Goal: Communication & Community: Answer question/provide support

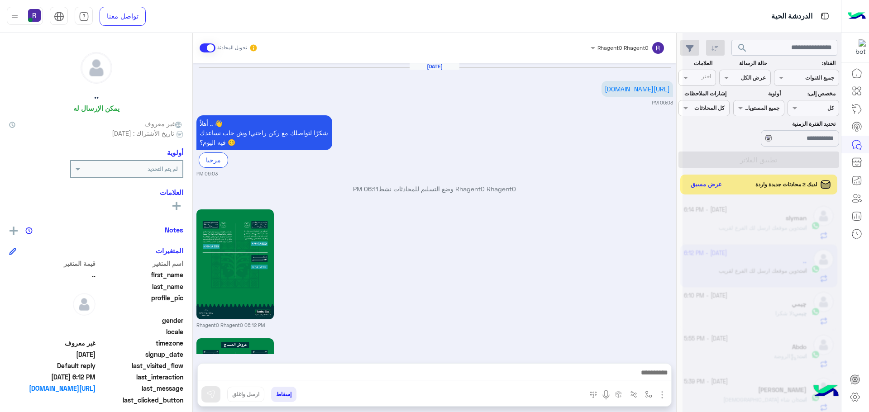
scroll to position [341, 0]
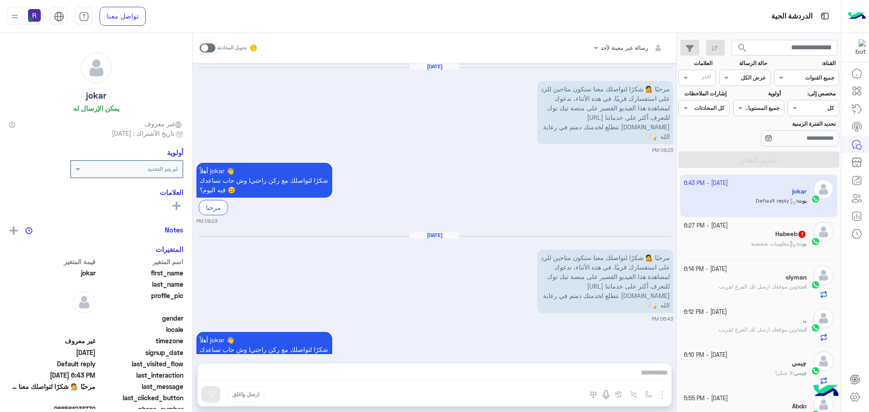
scroll to position [66, 0]
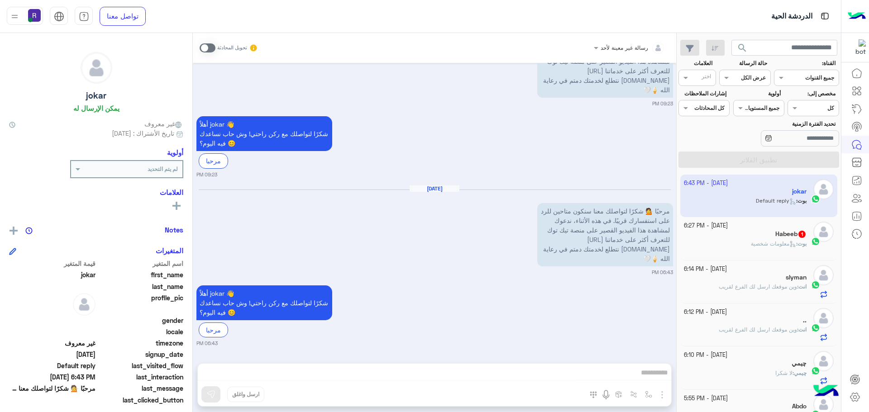
click at [739, 234] on div "Habeeb 1" at bounding box center [745, 235] width 123 height 10
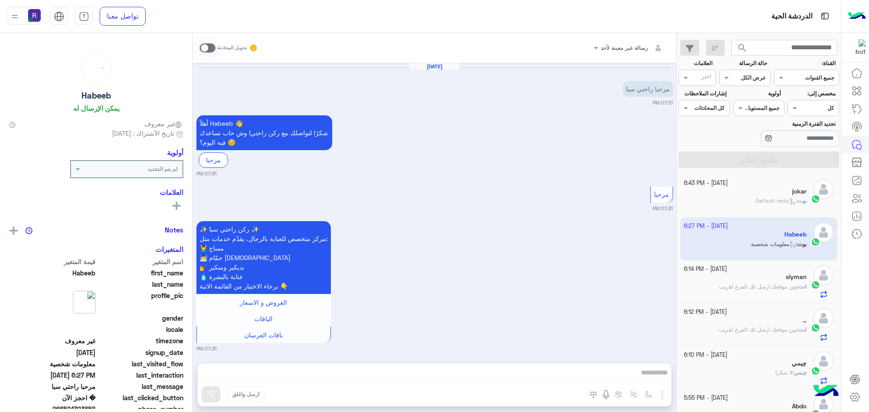
scroll to position [823, 0]
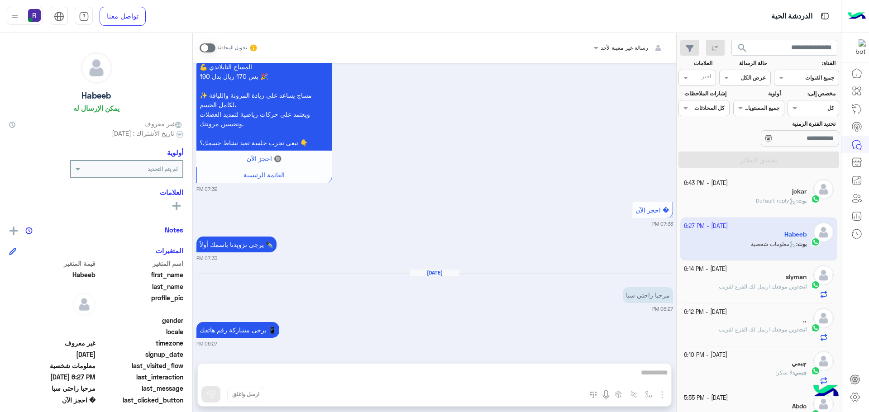
click at [210, 48] on span at bounding box center [208, 47] width 16 height 9
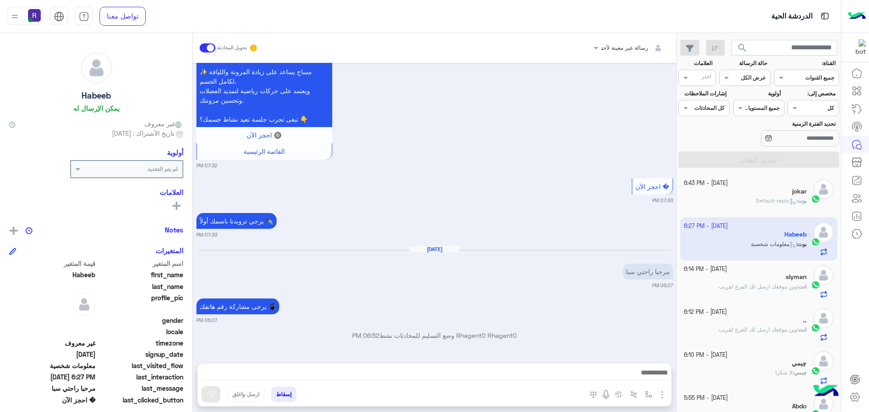
click at [664, 392] on img "button" at bounding box center [662, 395] width 11 height 11
click at [650, 378] on span "الصور" at bounding box center [644, 375] width 17 height 10
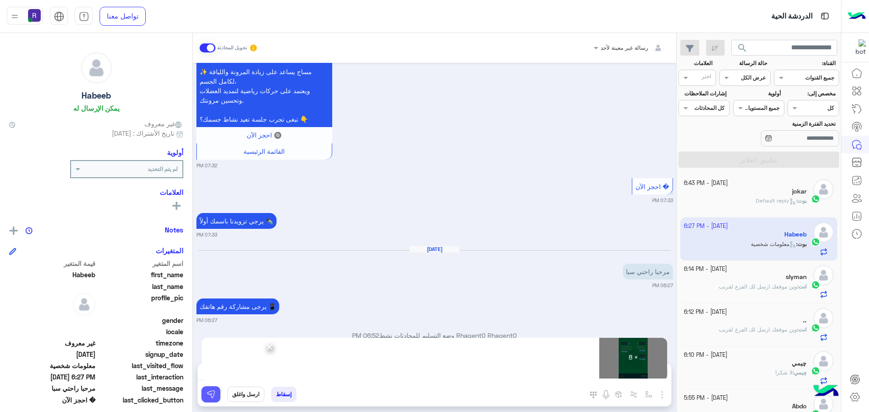
click at [211, 398] on img at bounding box center [210, 394] width 9 height 9
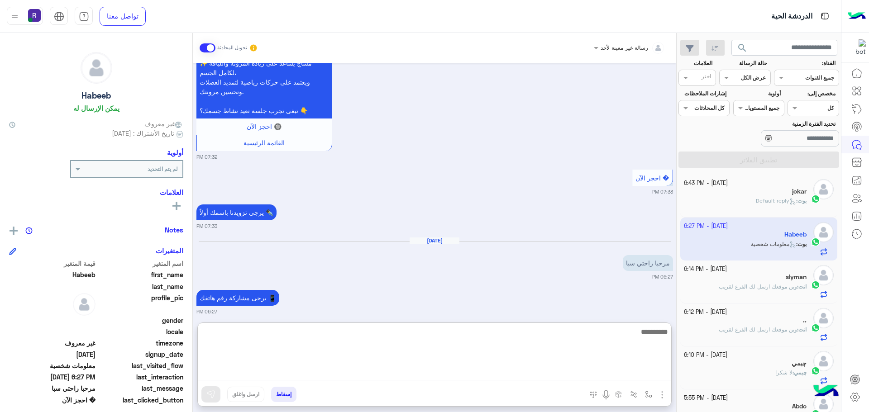
paste textarea "**********"
type textarea "**********"
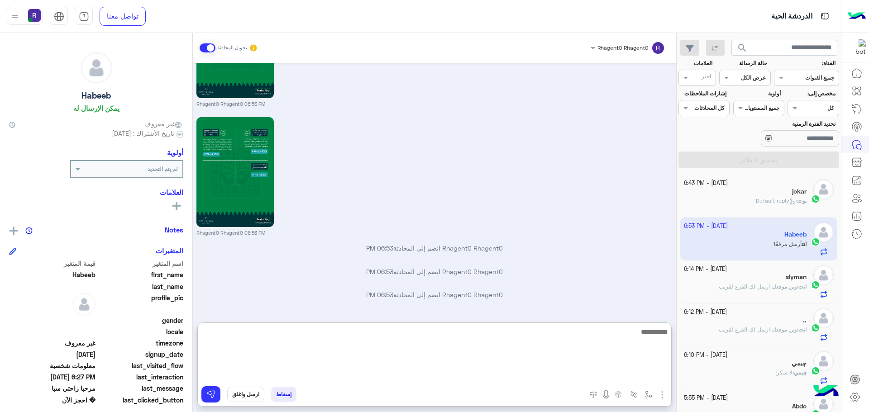
scroll to position [2021, 0]
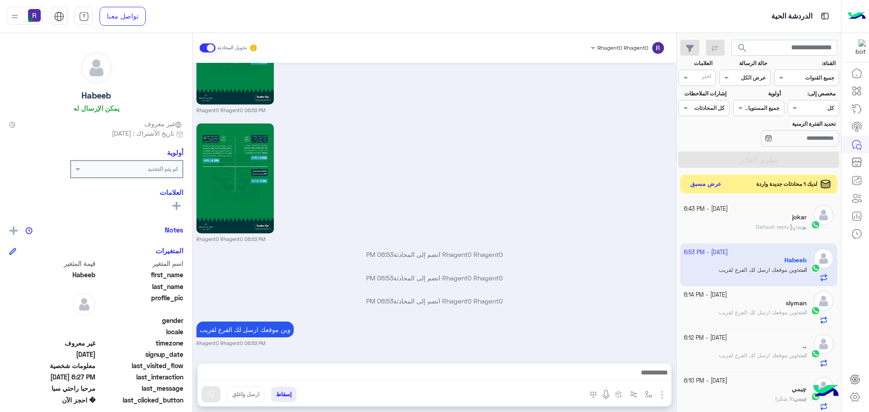
click at [717, 186] on button "عرض مسبق" at bounding box center [706, 184] width 38 height 12
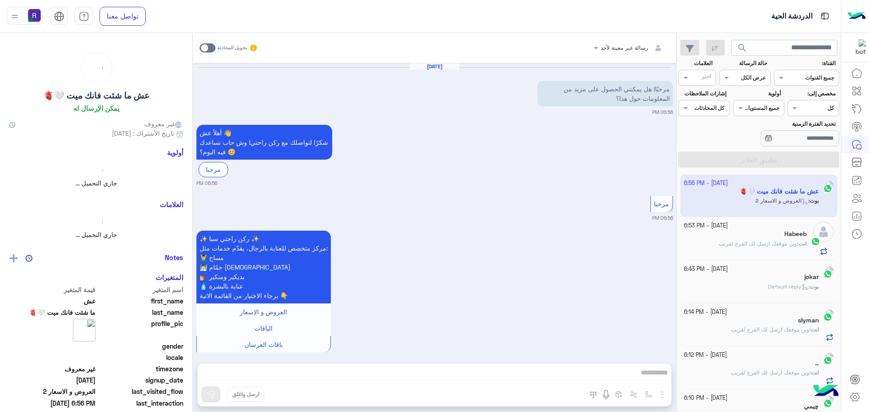
scroll to position [113, 0]
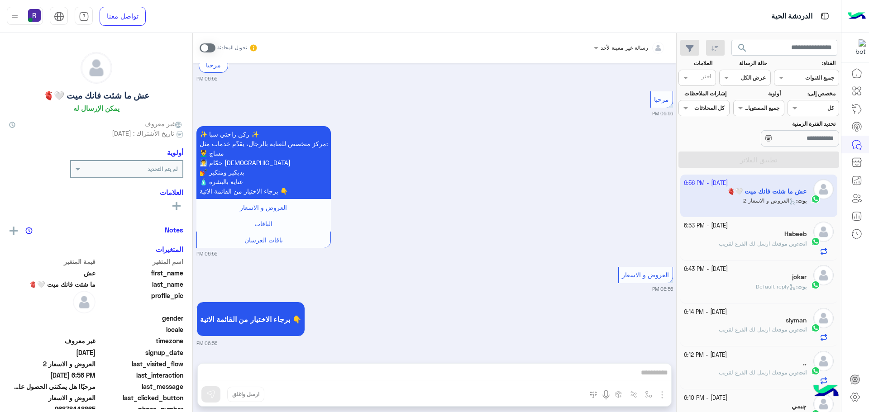
click at [778, 240] on span "وين موقعك ارسل لك الفرع لقريب" at bounding box center [758, 243] width 78 height 7
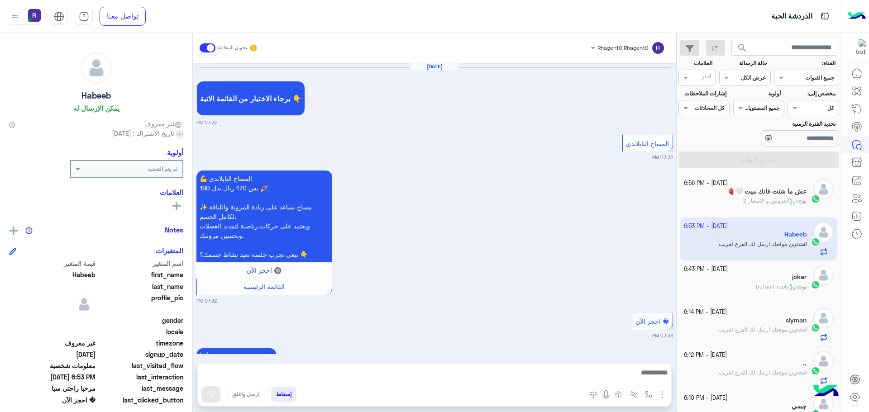
scroll to position [1278, 0]
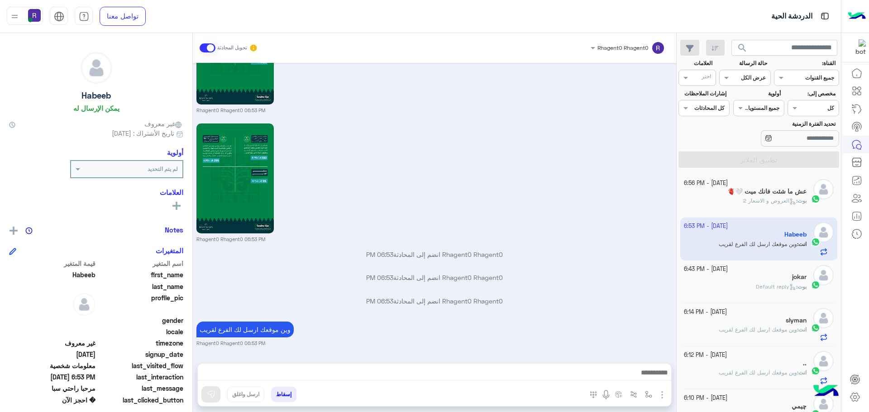
click at [766, 200] on span "العروض و الاسعار 2" at bounding box center [769, 200] width 53 height 7
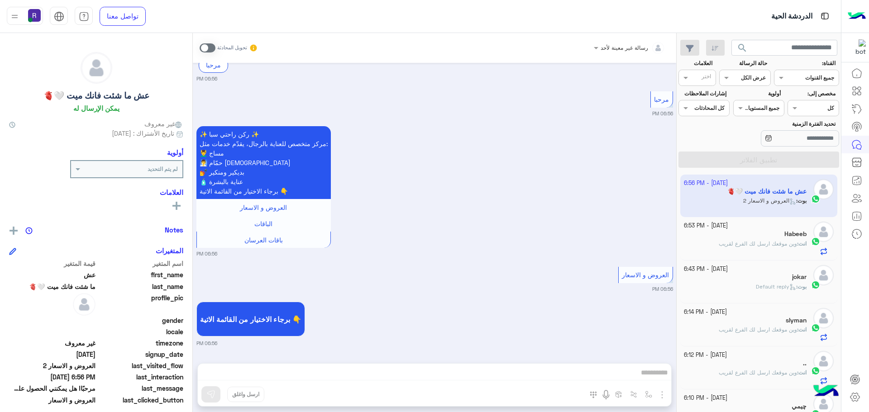
scroll to position [324, 0]
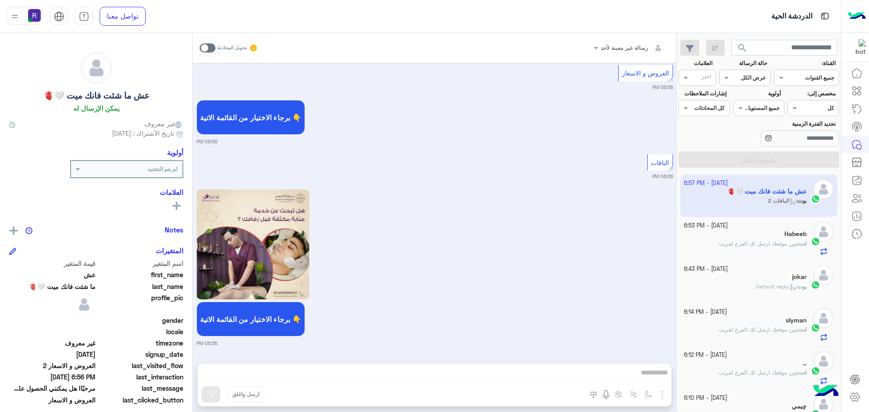
click at [212, 50] on span at bounding box center [208, 47] width 16 height 9
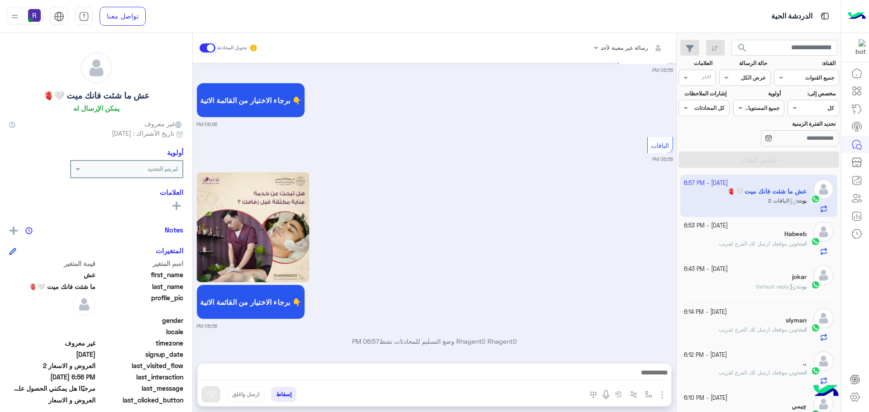
scroll to position [347, 0]
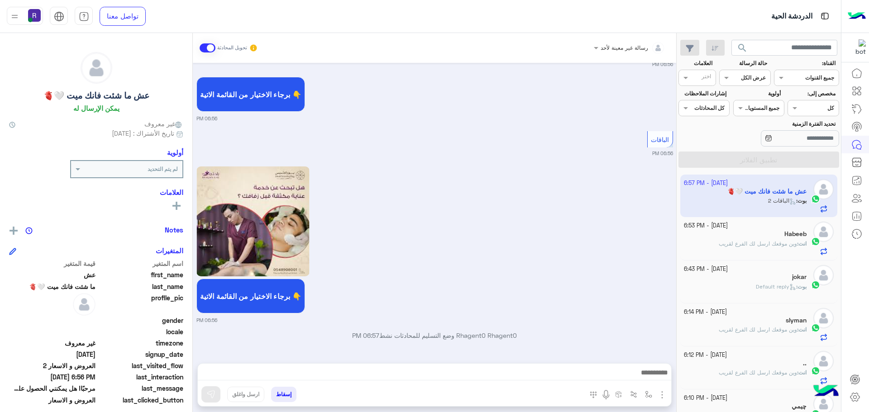
click at [666, 396] on img "button" at bounding box center [662, 395] width 11 height 11
click at [657, 382] on div "رسالة غير معينة لأحد تحويل المحادثة [DATE] مرحبًا! هل يمكنني الحصول على مزيد من…" at bounding box center [434, 224] width 483 height 383
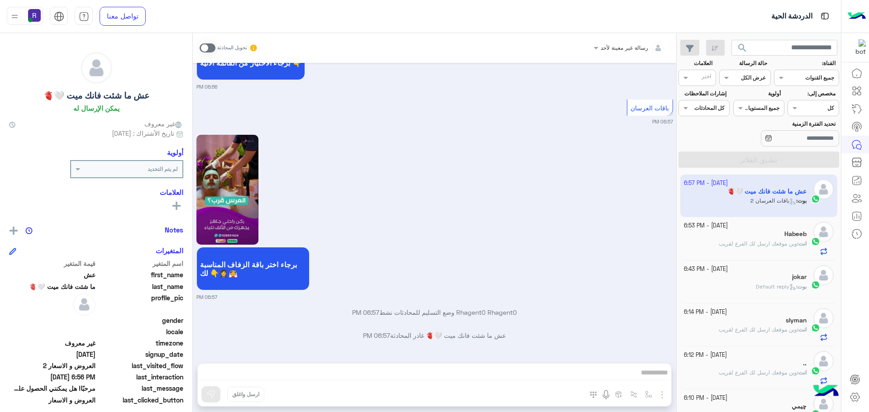
click at [646, 395] on div "رسالة غير معينة لأحد تحويل المحادثة [DATE] مرحبًا! هل يمكنني الحصول على مزيد من…" at bounding box center [434, 224] width 483 height 383
click at [211, 45] on span at bounding box center [208, 47] width 16 height 9
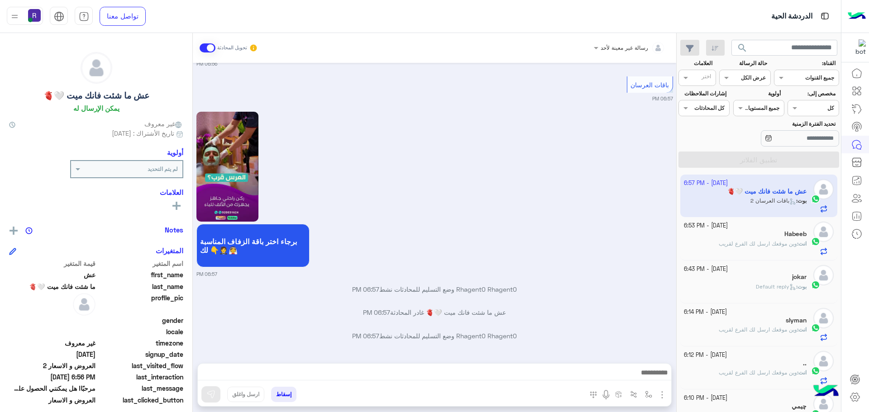
click at [647, 386] on div "المرفقات الصور إسقاط ارسل واغلق" at bounding box center [434, 396] width 473 height 20
click at [648, 392] on img "button" at bounding box center [648, 394] width 7 height 7
click at [643, 380] on div "أدخل اسم مجموعة الرسائل" at bounding box center [617, 375] width 78 height 16
click at [559, 225] on div "برجاء اختر باقة الزفاف المناسبة لك 👇🤵👰 06:57 PM" at bounding box center [434, 194] width 477 height 168
click at [664, 396] on img "button" at bounding box center [662, 395] width 11 height 11
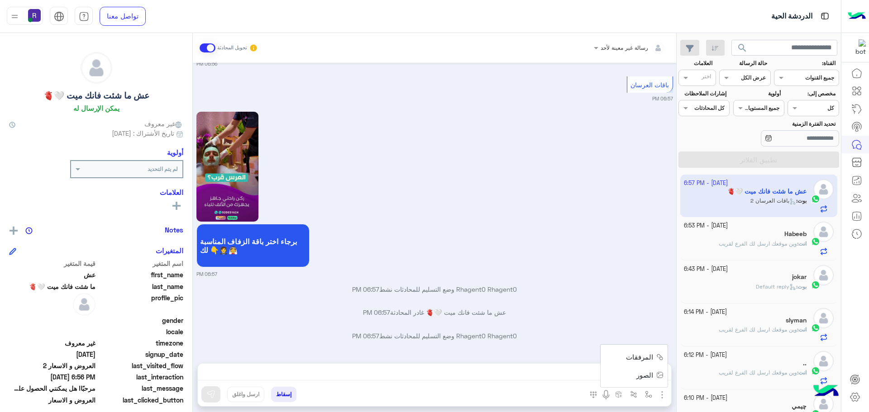
click at [655, 378] on button "الصور" at bounding box center [648, 375] width 38 height 18
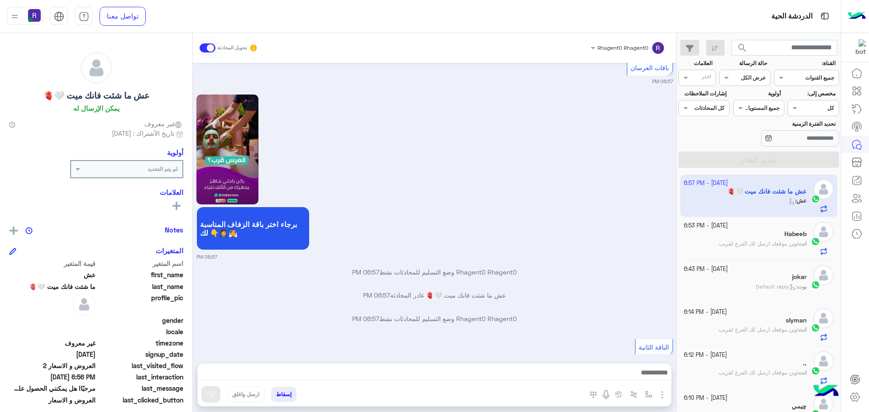
scroll to position [639, 0]
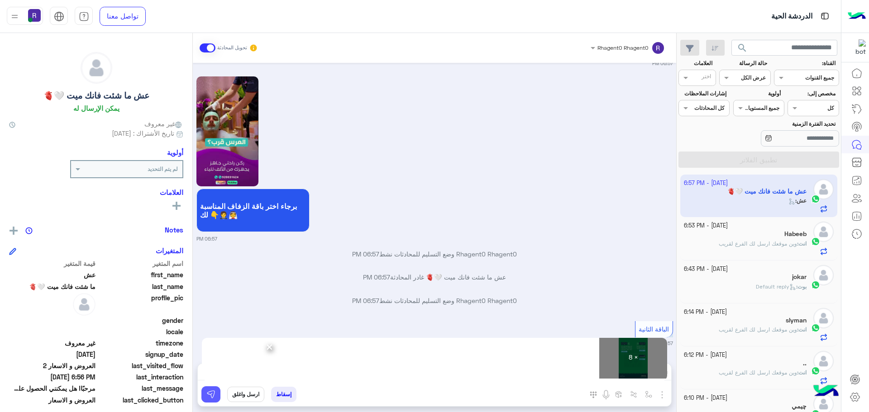
click at [210, 399] on img at bounding box center [210, 394] width 9 height 9
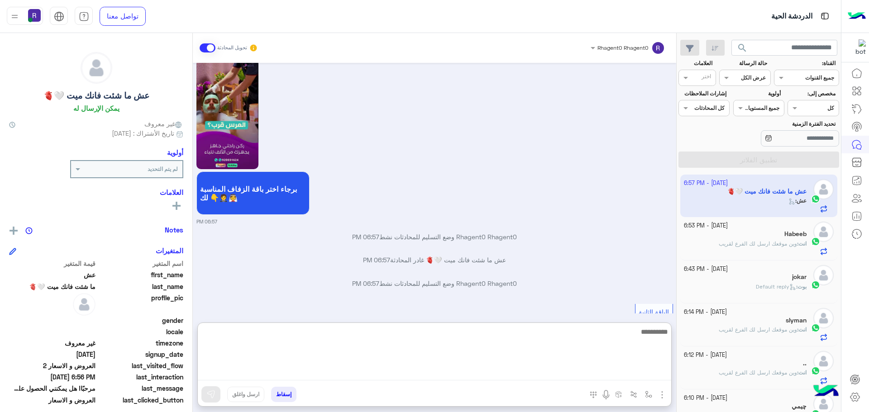
paste textarea "**********"
type textarea "**********"
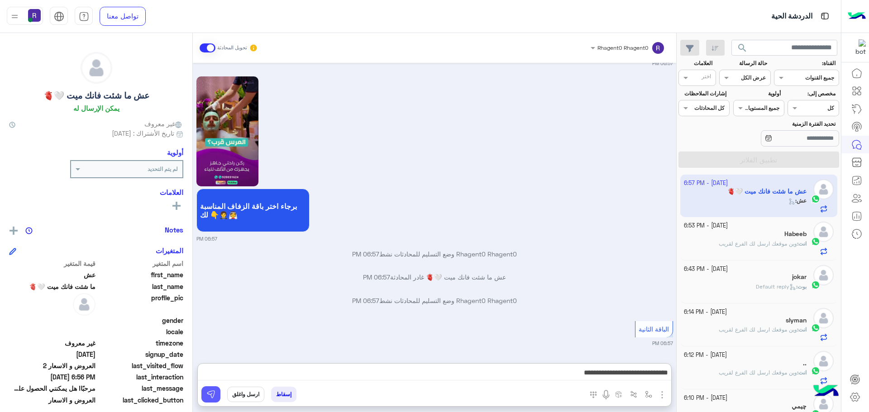
click at [211, 399] on img at bounding box center [210, 394] width 9 height 9
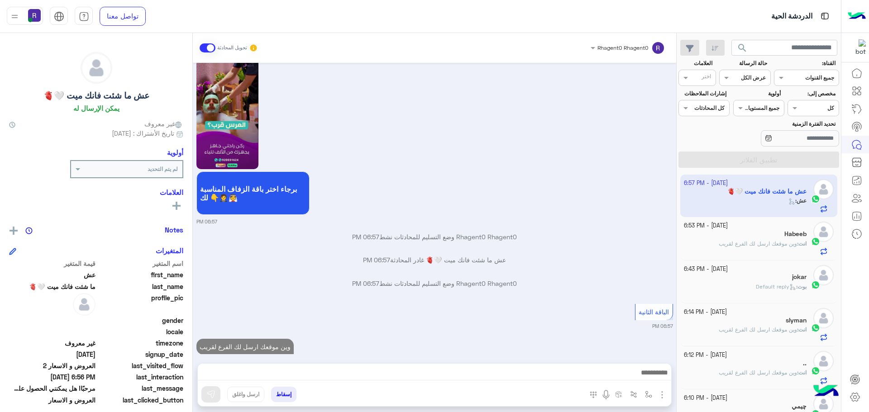
scroll to position [673, 0]
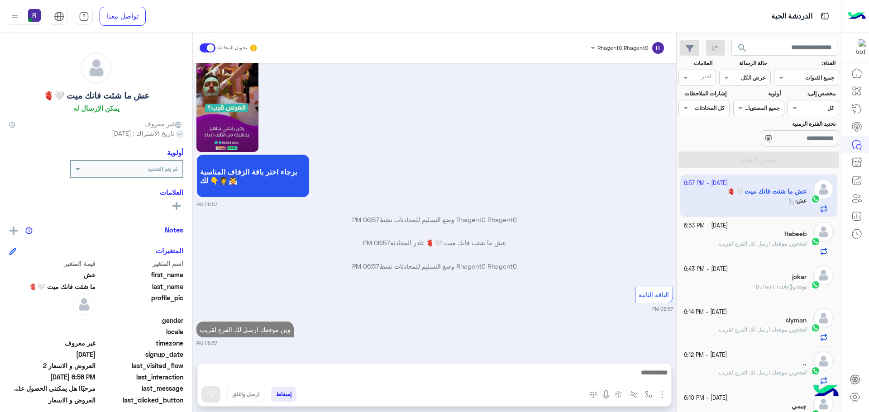
click at [711, 241] on div "انت : وين موقعك ارسل لك الفرع لقريب" at bounding box center [745, 248] width 123 height 16
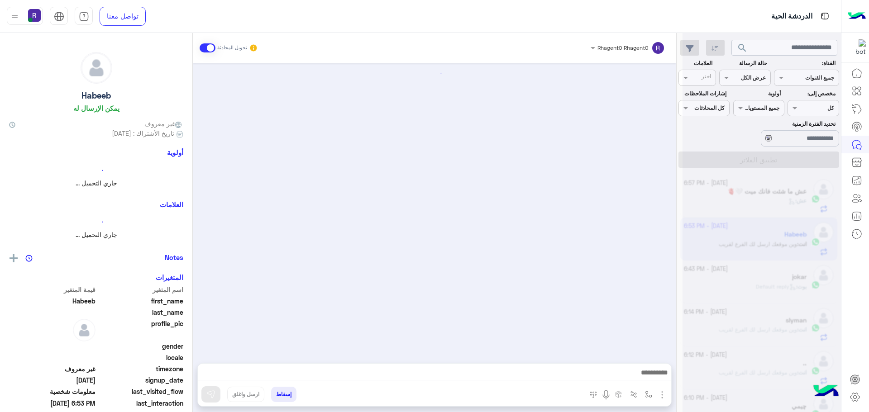
scroll to position [1278, 0]
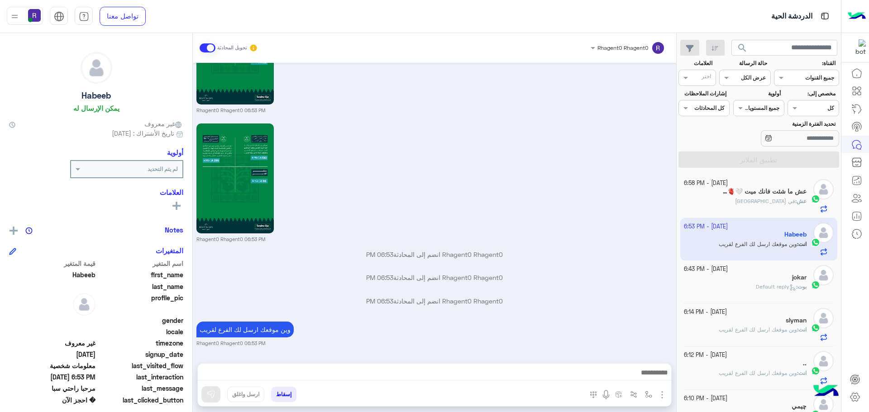
click at [591, 160] on div "Rhagent0 Rhagent0 06:53 PM" at bounding box center [434, 182] width 477 height 122
click at [790, 206] on div "عش : في [GEOGRAPHIC_DATA]" at bounding box center [745, 205] width 123 height 16
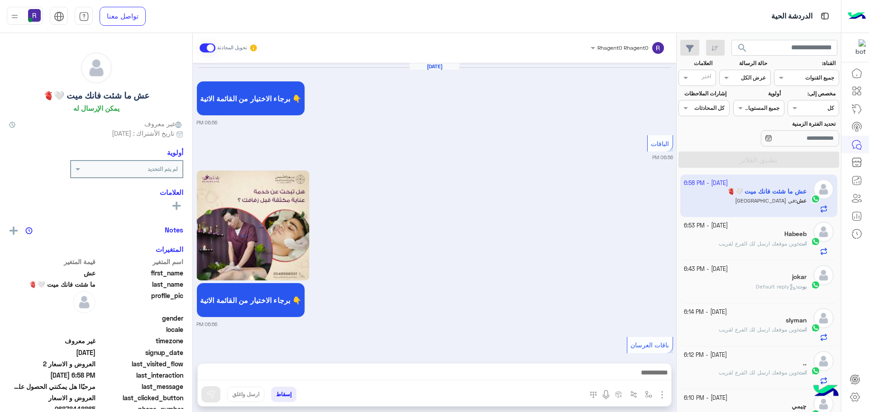
scroll to position [1435, 0]
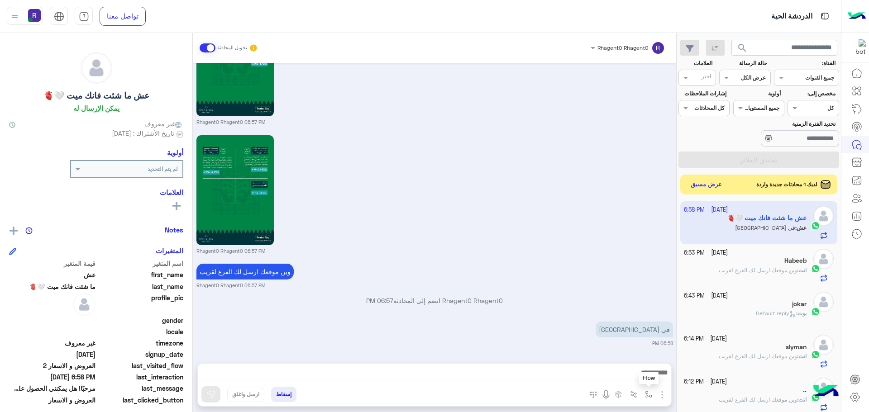
click at [644, 395] on button "button" at bounding box center [648, 394] width 15 height 15
drag, startPoint x: 641, startPoint y: 375, endPoint x: 632, endPoint y: 363, distance: 15.6
click at [641, 375] on input "text" at bounding box center [629, 373] width 46 height 8
click at [624, 324] on div "لبن" at bounding box center [617, 319] width 78 height 18
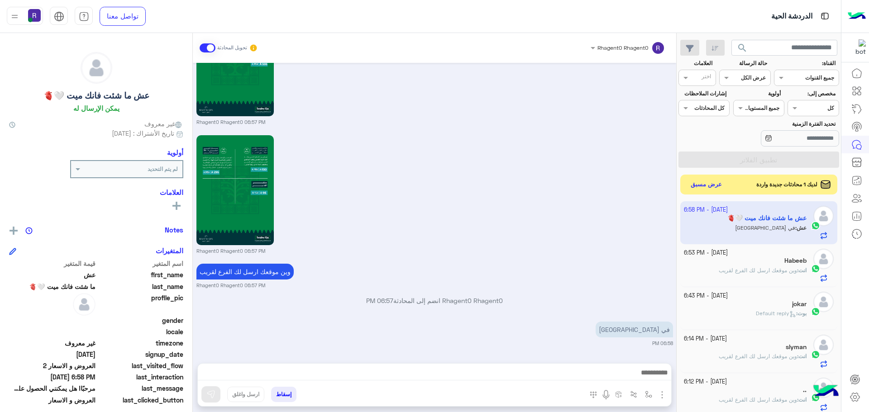
type textarea "***"
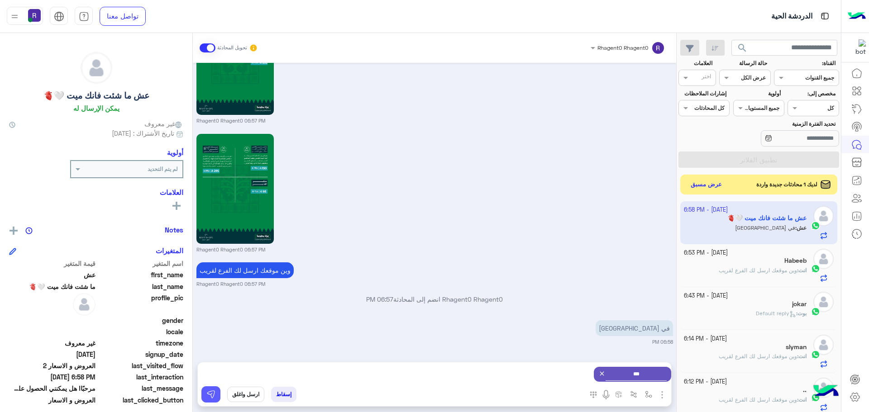
click at [216, 391] on button at bounding box center [210, 394] width 19 height 16
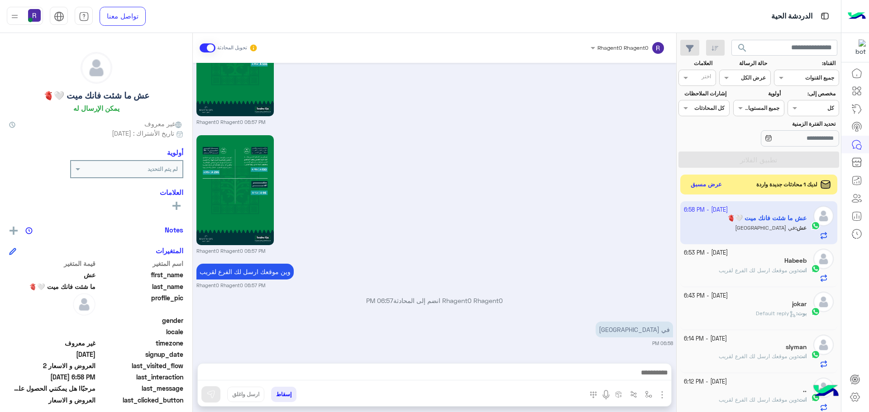
scroll to position [1521, 0]
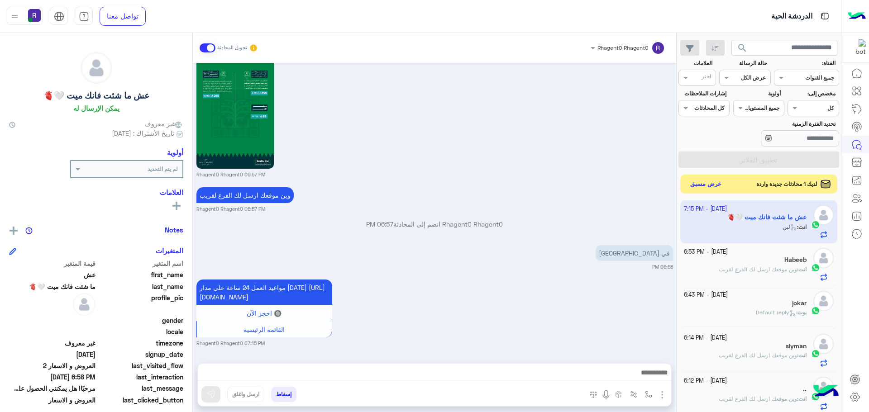
click at [706, 185] on button "عرض مسبق" at bounding box center [706, 184] width 38 height 12
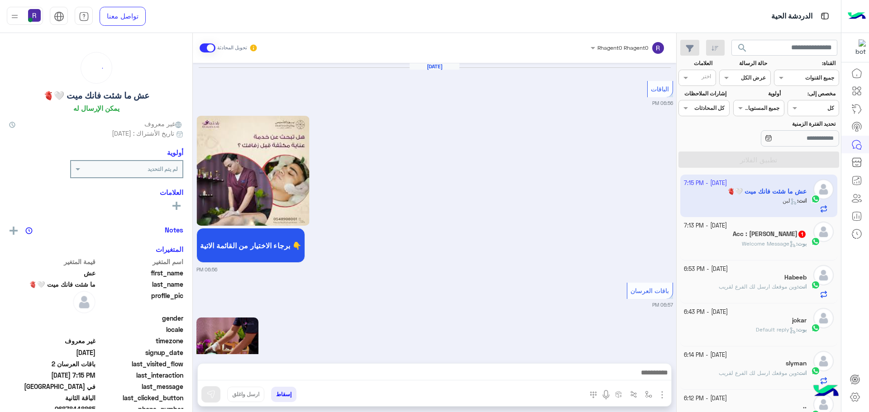
scroll to position [1458, 0]
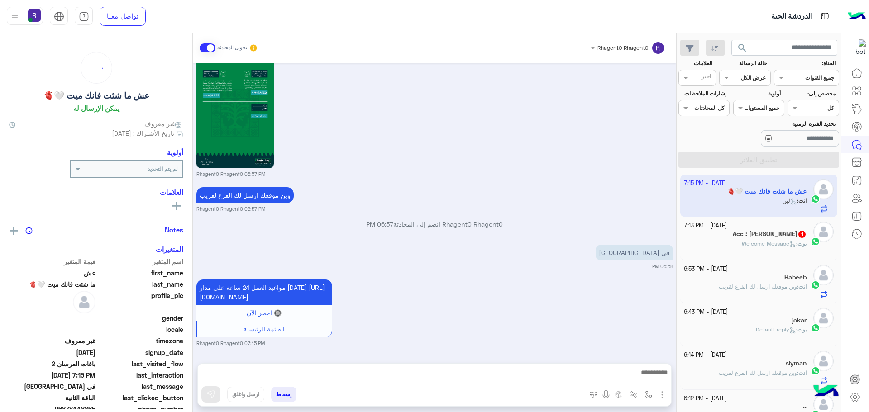
click at [755, 239] on div "Acc : Mahmoud 1" at bounding box center [745, 235] width 123 height 10
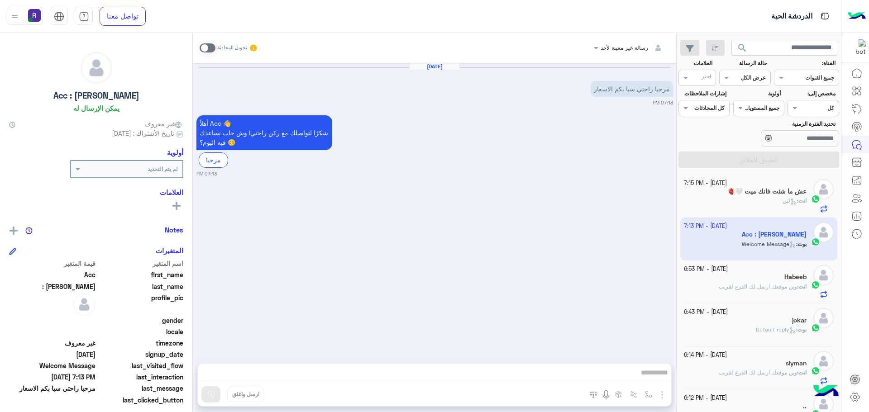
click at [214, 47] on span at bounding box center [208, 47] width 16 height 9
click at [664, 394] on img "button" at bounding box center [662, 395] width 11 height 11
click at [656, 377] on button "الصور" at bounding box center [648, 375] width 38 height 18
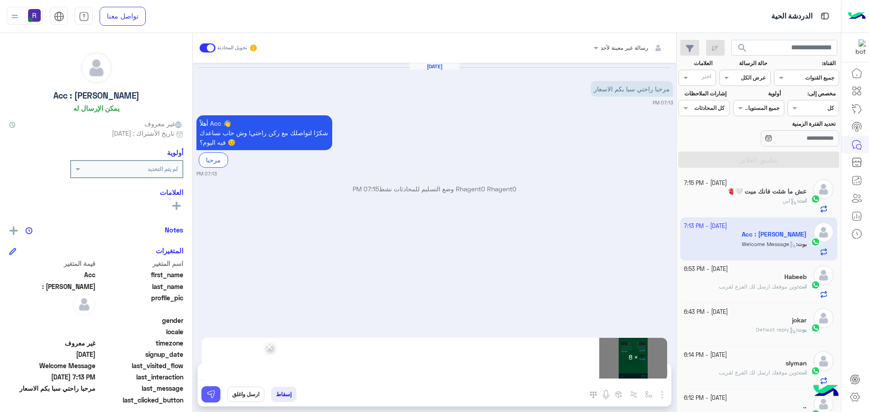
click at [213, 397] on img at bounding box center [210, 394] width 9 height 9
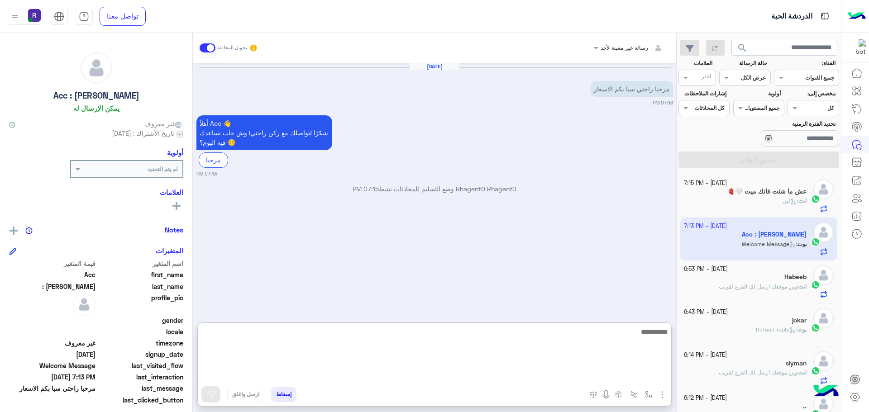
paste textarea "**********"
type textarea "**********"
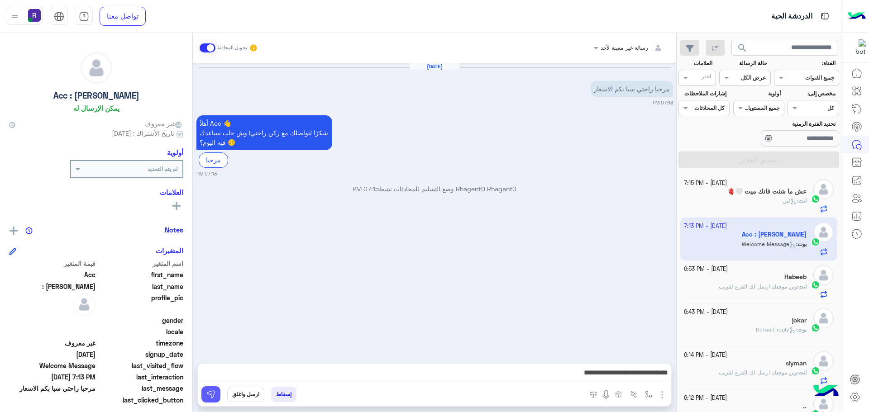
click at [214, 396] on img at bounding box center [210, 394] width 9 height 9
click at [763, 282] on div "Habeeb" at bounding box center [745, 278] width 123 height 10
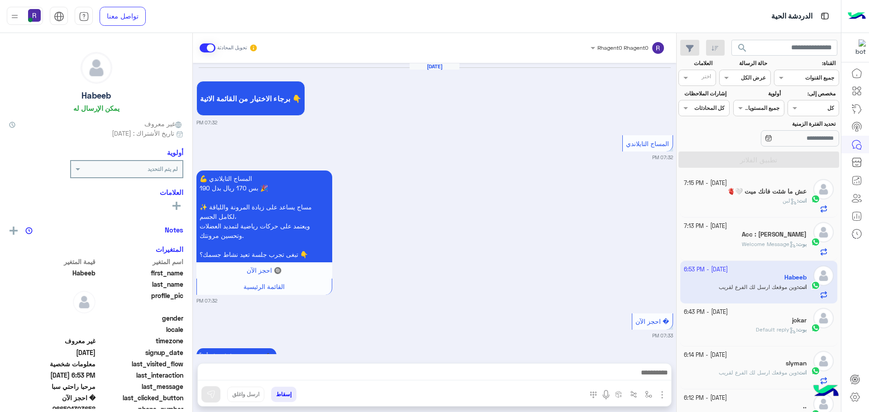
scroll to position [1278, 0]
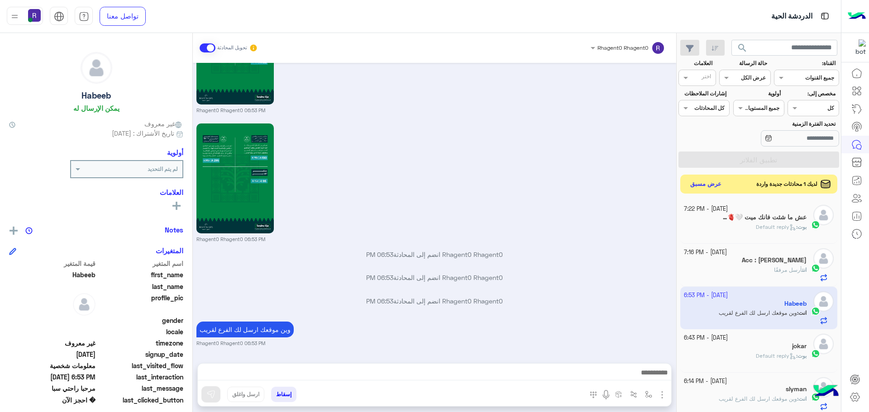
click at [709, 180] on button "عرض مسبق" at bounding box center [706, 184] width 38 height 12
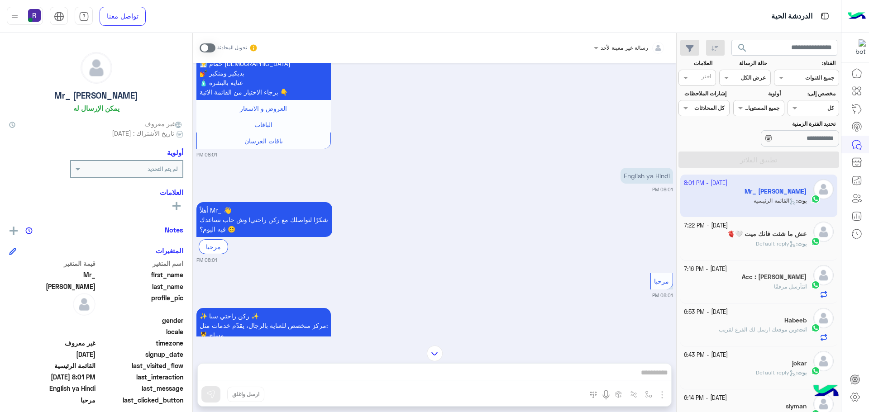
scroll to position [286, 0]
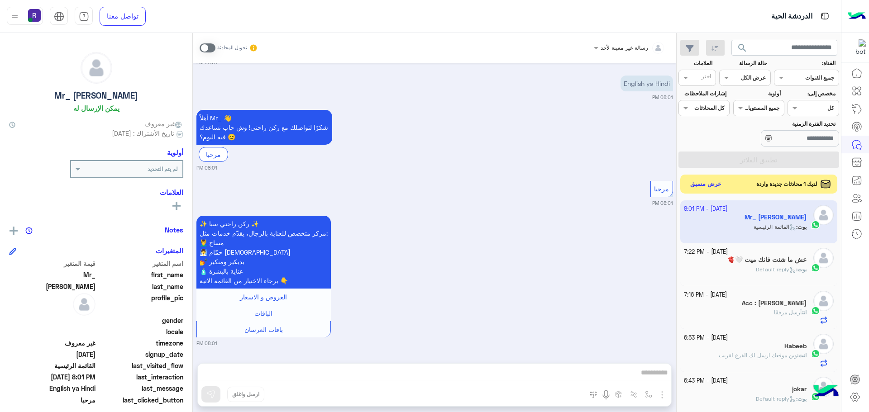
click at [708, 178] on button "عرض مسبق" at bounding box center [706, 184] width 38 height 12
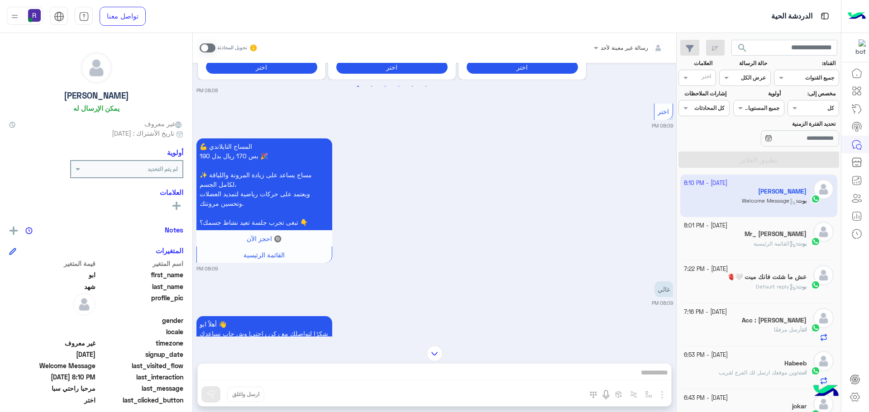
scroll to position [641, 0]
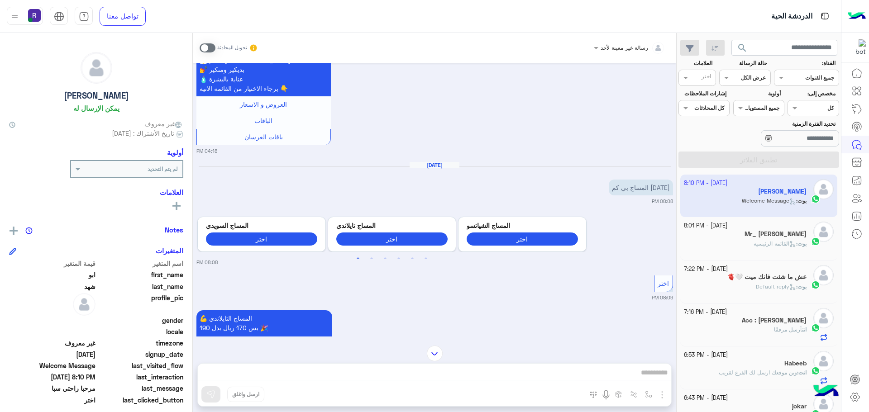
click at [205, 48] on span at bounding box center [208, 47] width 16 height 9
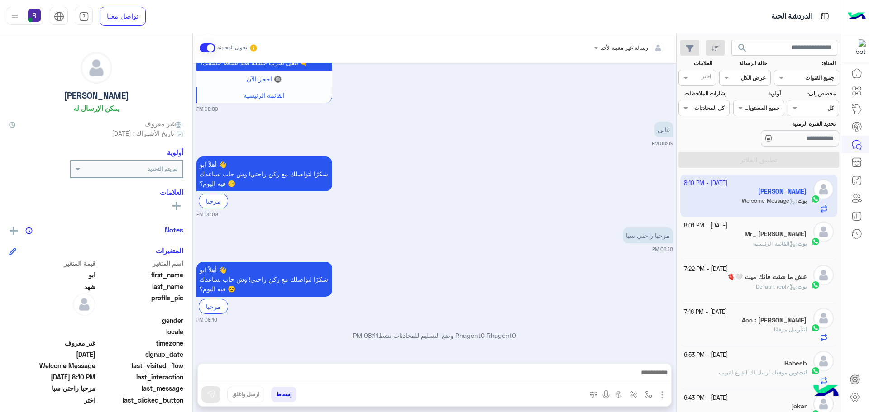
click at [662, 390] on img "button" at bounding box center [662, 395] width 11 height 11
click at [654, 377] on button "الصور" at bounding box center [648, 375] width 38 height 18
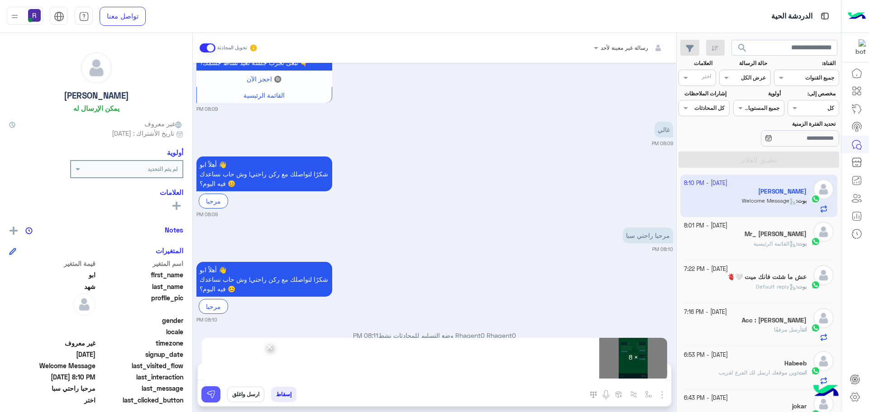
click at [212, 394] on img at bounding box center [210, 394] width 9 height 9
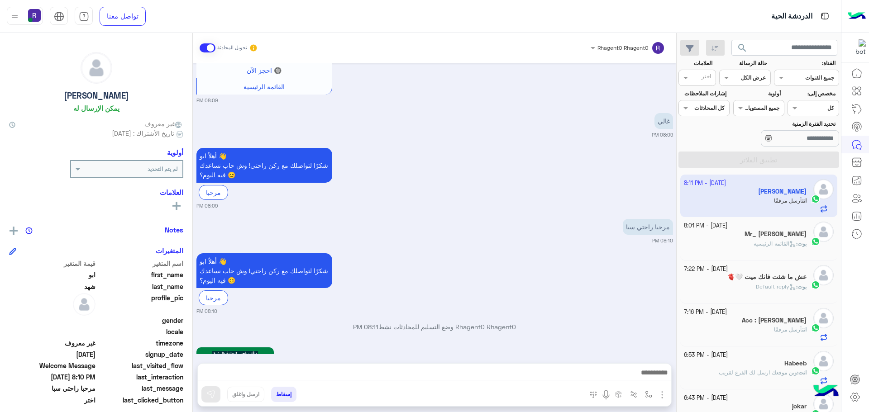
scroll to position [2034, 0]
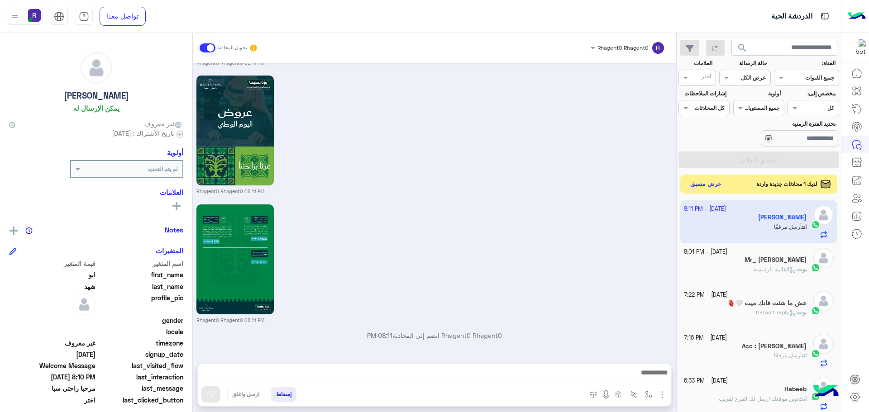
click at [699, 189] on button "عرض مسبق" at bounding box center [706, 184] width 38 height 12
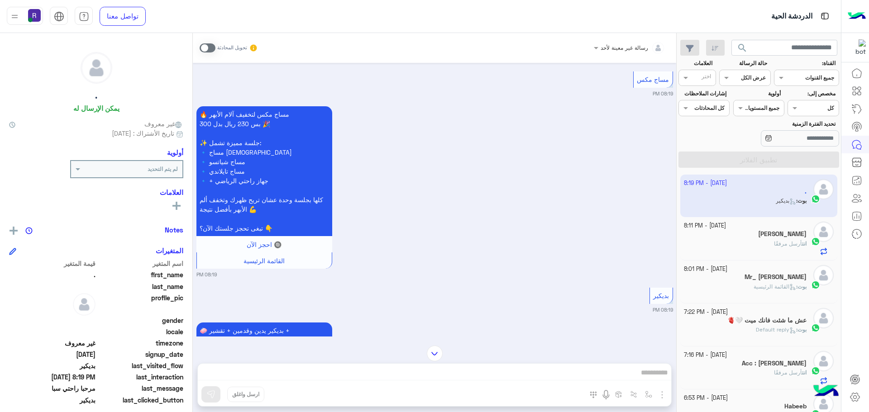
scroll to position [623, 0]
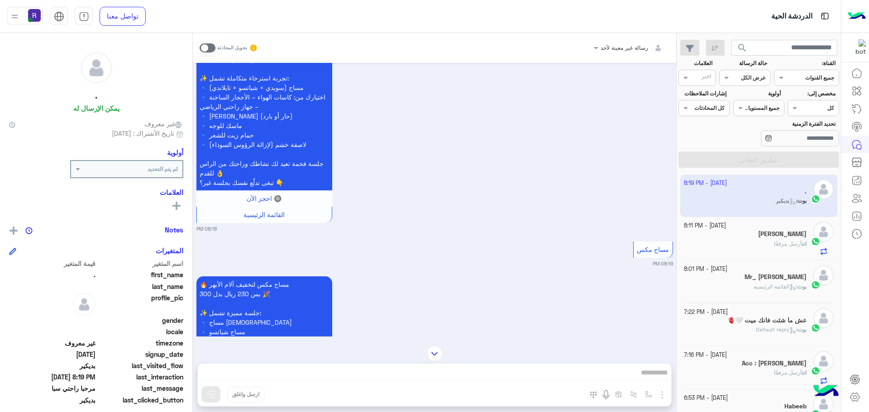
click at [202, 48] on span at bounding box center [208, 47] width 16 height 9
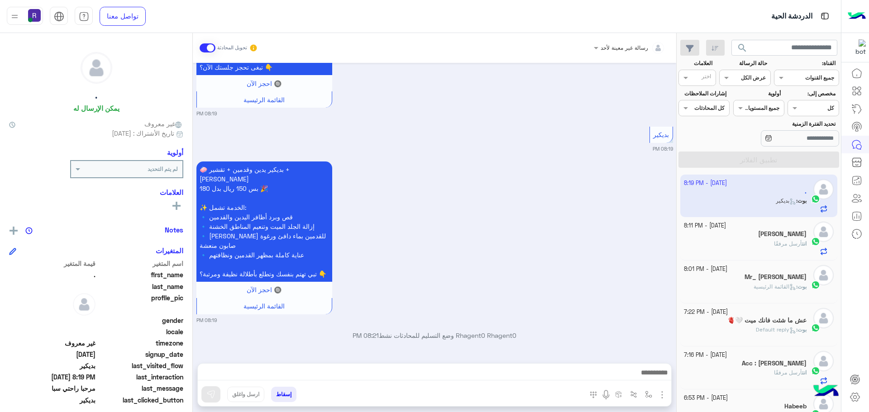
click at [662, 399] on img "button" at bounding box center [662, 395] width 11 height 11
click at [640, 373] on span "الصور" at bounding box center [644, 375] width 17 height 10
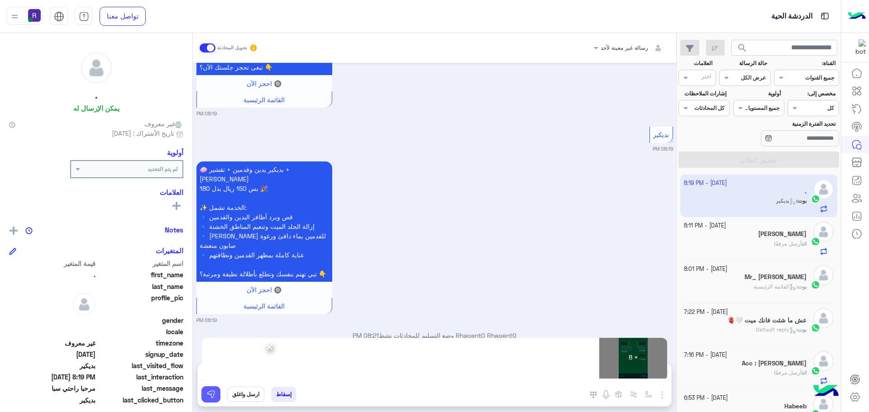
click at [213, 398] on img at bounding box center [210, 394] width 9 height 9
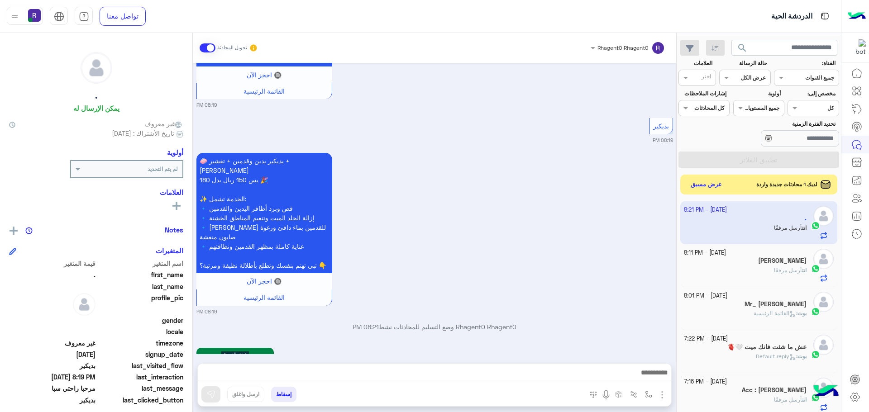
scroll to position [2016, 0]
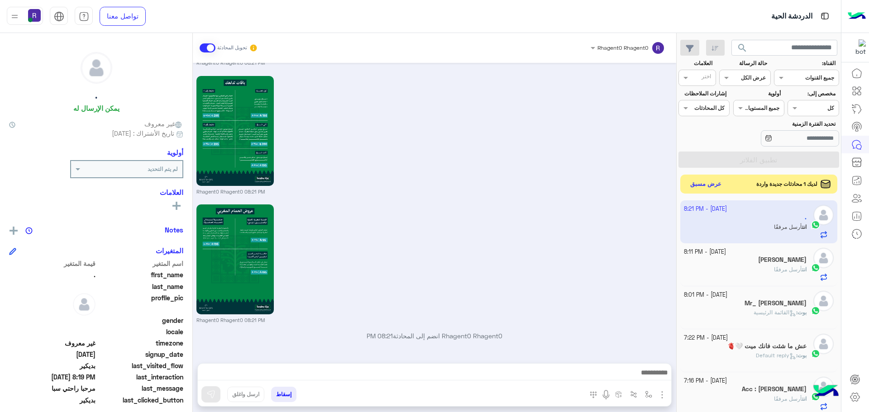
click at [710, 184] on button "عرض مسبق" at bounding box center [706, 184] width 38 height 12
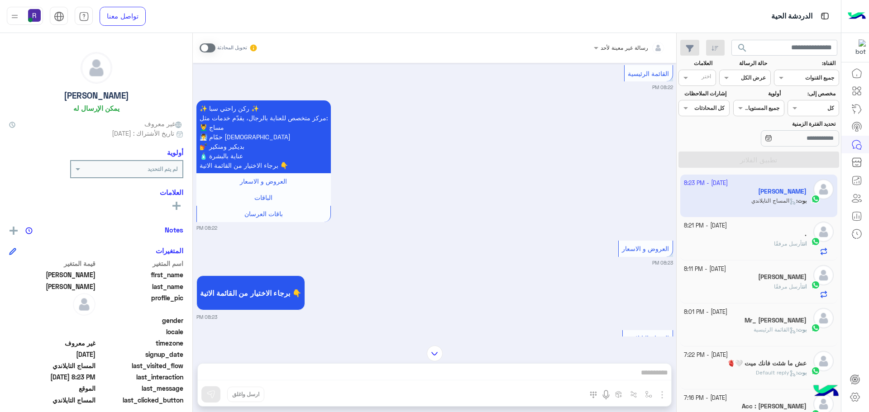
scroll to position [896, 0]
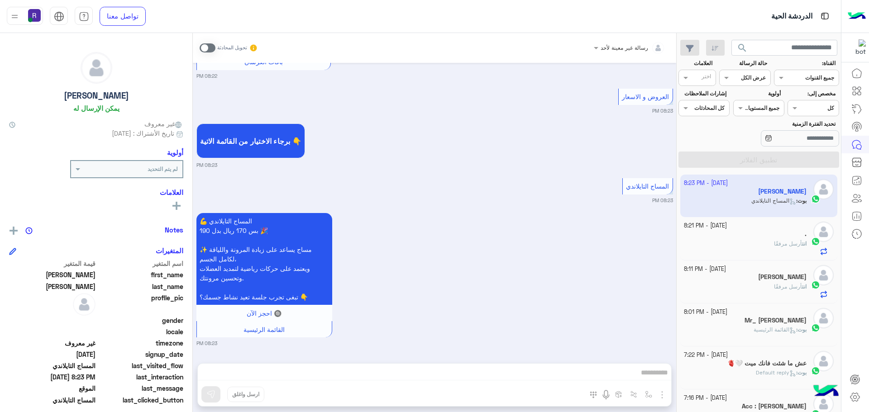
click at [209, 46] on span at bounding box center [208, 47] width 16 height 9
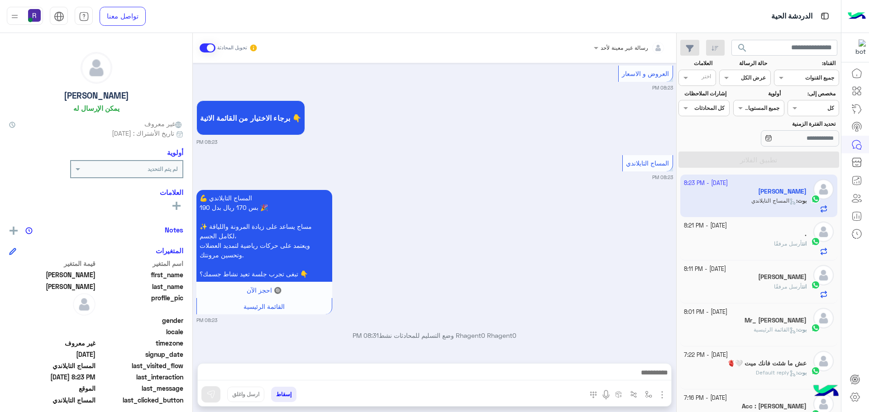
click at [665, 399] on img "button" at bounding box center [662, 395] width 11 height 11
click at [655, 377] on button "الصور" at bounding box center [648, 375] width 38 height 18
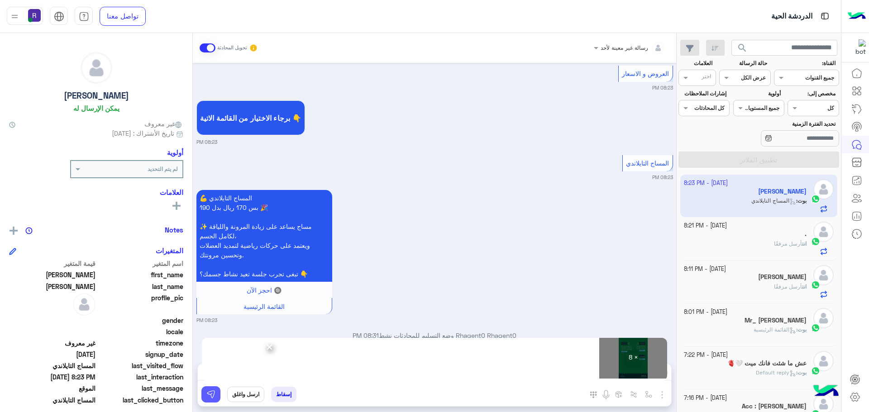
click at [214, 390] on button at bounding box center [210, 394] width 19 height 16
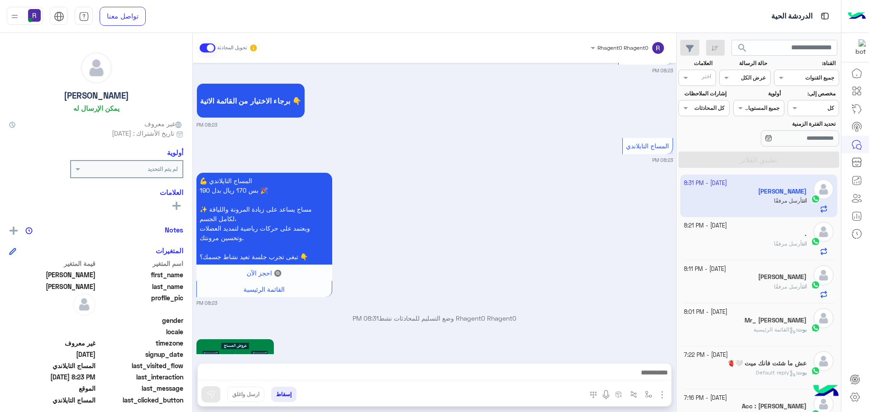
scroll to position [1972, 0]
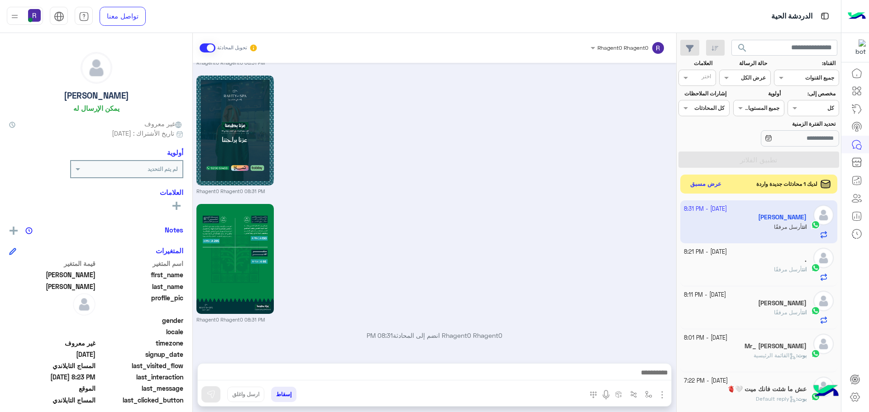
click at [717, 184] on button "عرض مسبق" at bounding box center [706, 184] width 38 height 12
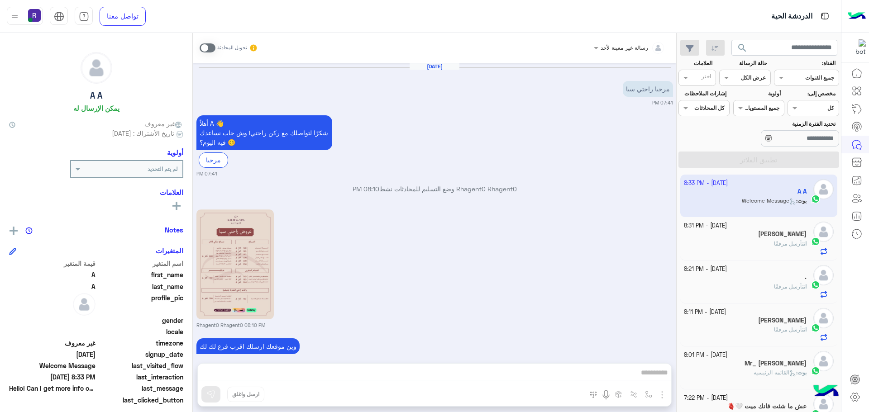
scroll to position [474, 0]
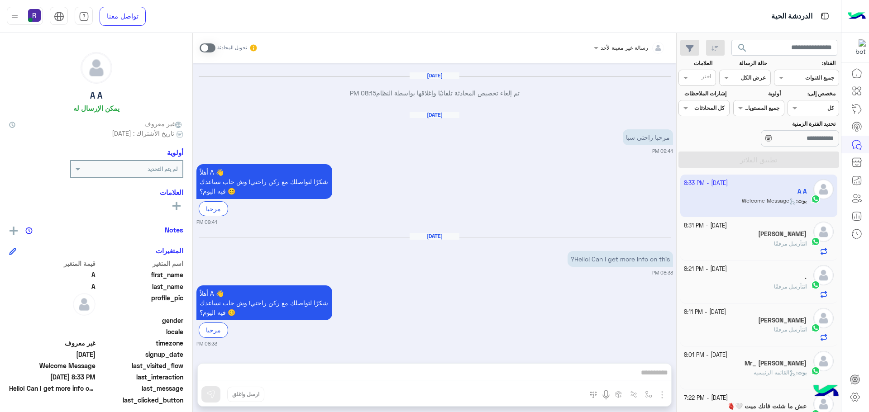
click at [210, 42] on div "تحويل المحادثة" at bounding box center [229, 48] width 58 height 16
click at [209, 43] on span at bounding box center [208, 47] width 16 height 9
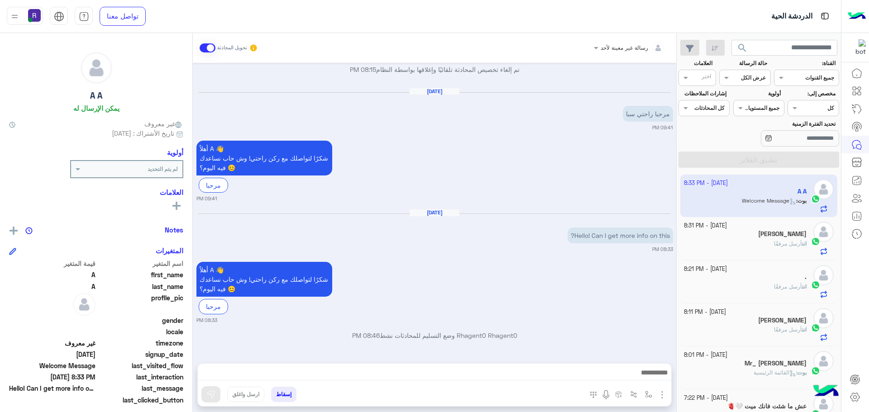
drag, startPoint x: 662, startPoint y: 393, endPoint x: 655, endPoint y: 382, distance: 12.6
click at [662, 393] on img "button" at bounding box center [662, 395] width 11 height 11
click at [648, 372] on span "الصور" at bounding box center [644, 375] width 17 height 10
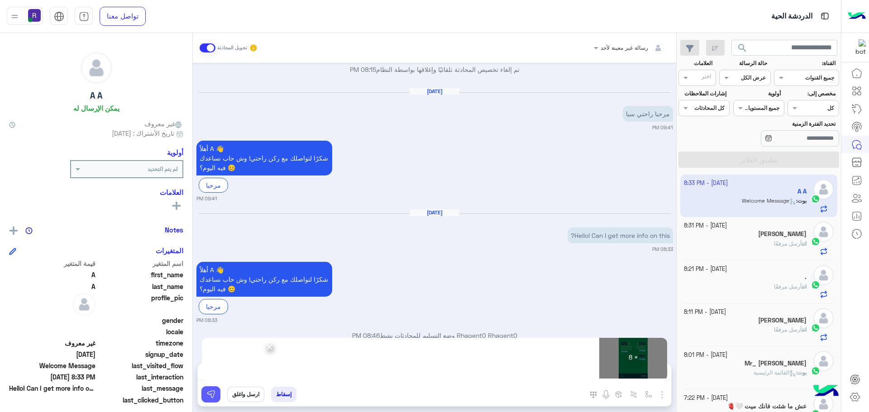
click at [210, 389] on button at bounding box center [210, 394] width 19 height 16
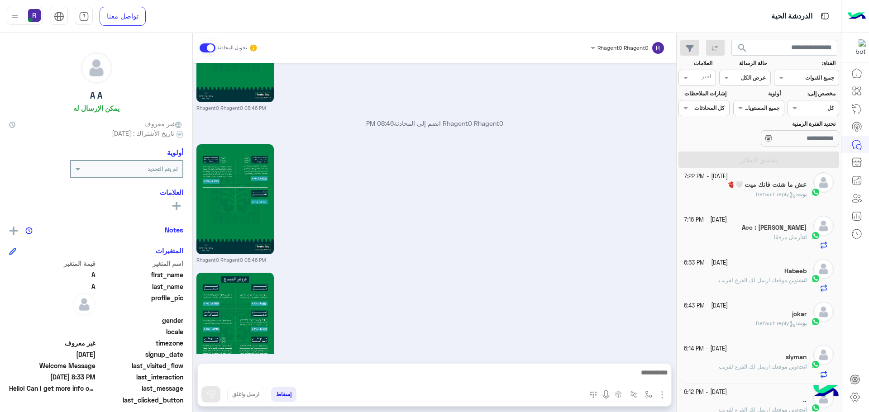
scroll to position [0, 0]
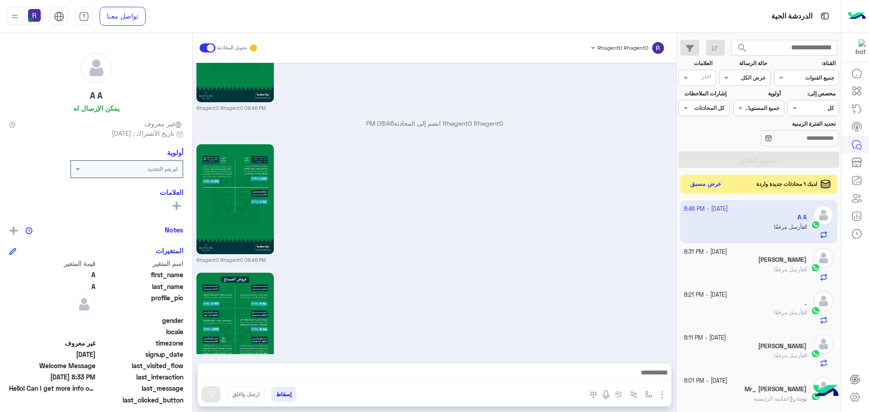
click at [718, 185] on button "عرض مسبق" at bounding box center [706, 184] width 38 height 12
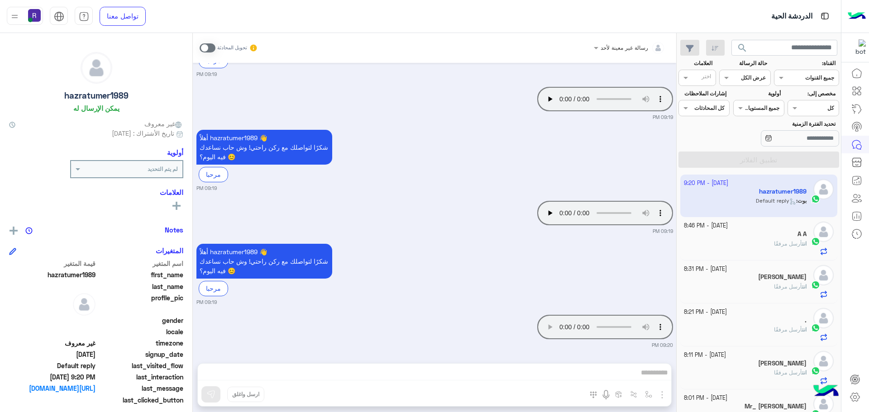
scroll to position [172, 0]
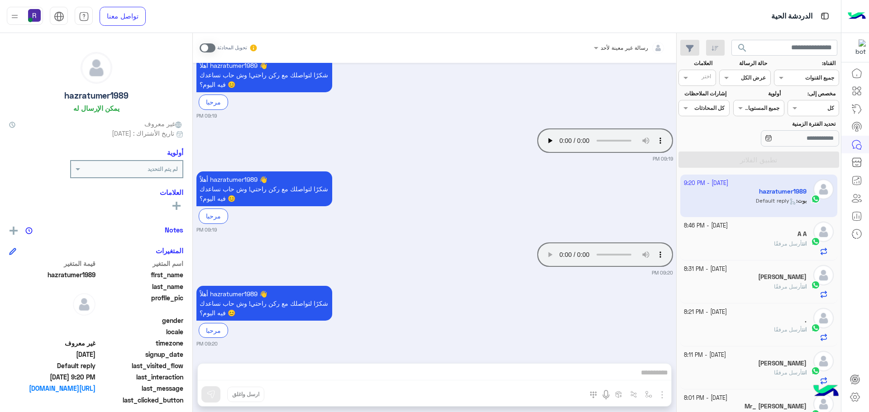
click at [214, 46] on span at bounding box center [208, 47] width 16 height 9
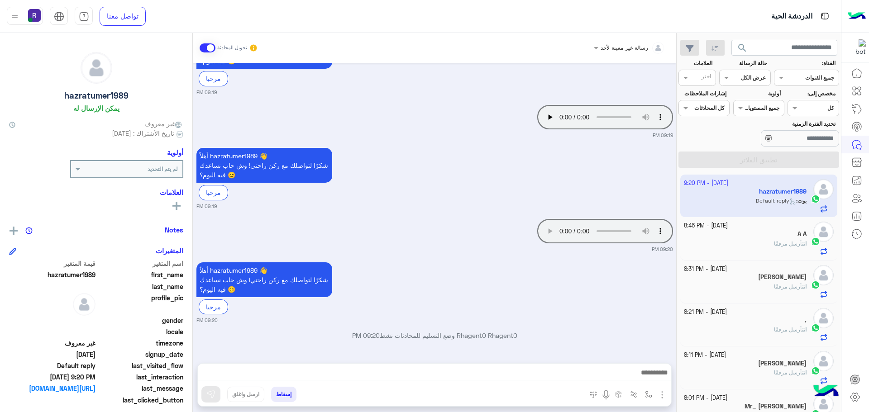
click at [208, 52] on span at bounding box center [208, 47] width 16 height 9
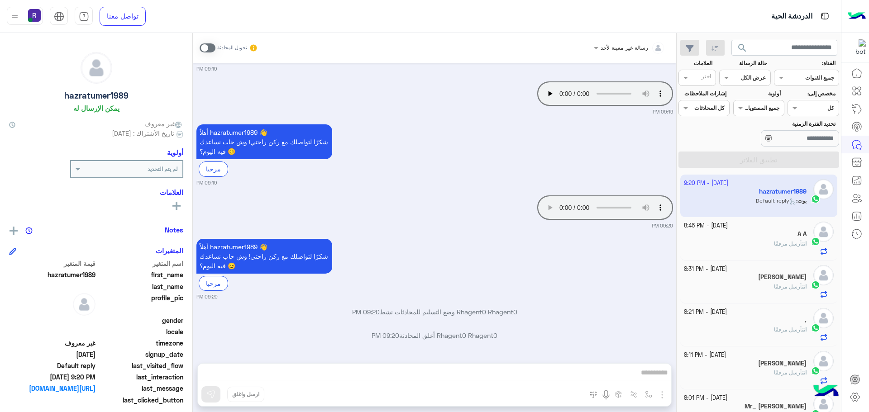
click at [794, 233] on div "A A" at bounding box center [745, 235] width 123 height 10
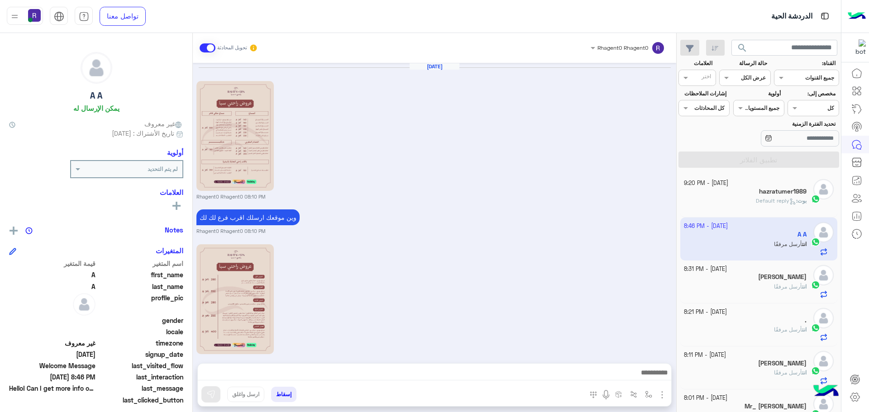
scroll to position [1422, 0]
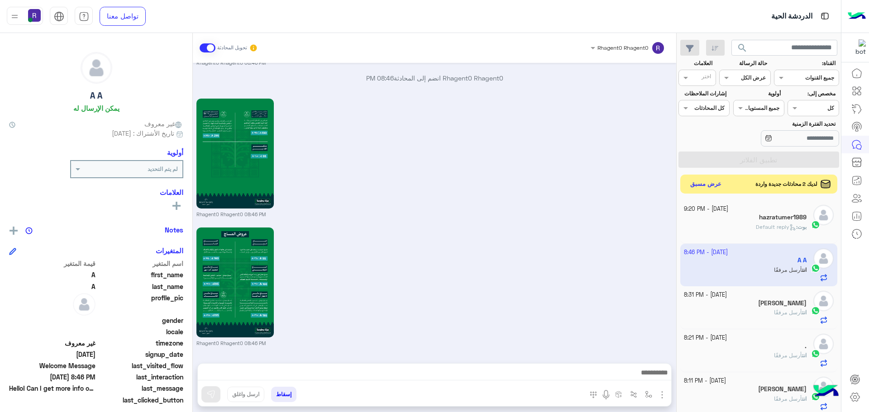
click at [719, 182] on button "عرض مسبق" at bounding box center [706, 184] width 38 height 12
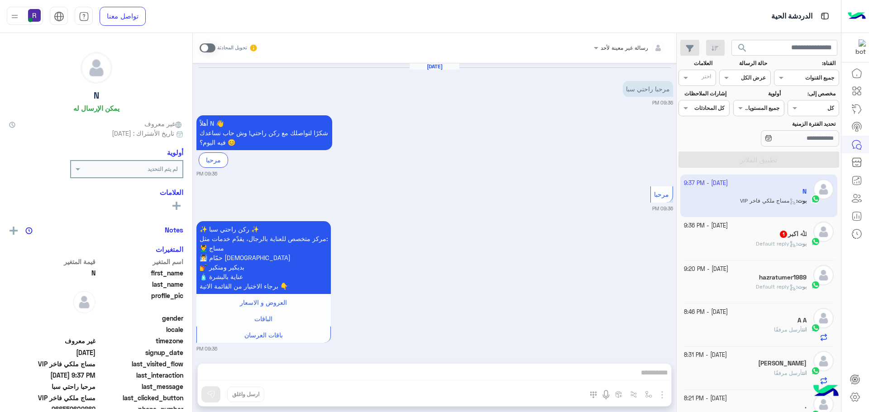
scroll to position [339, 0]
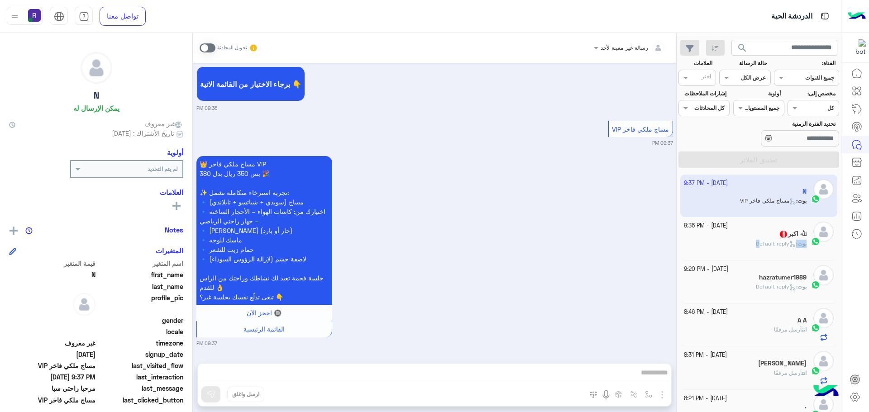
drag, startPoint x: 782, startPoint y: 236, endPoint x: 783, endPoint y: 257, distance: 20.9
type textarea "* *****"
click at [783, 257] on div "[DATE] - 9:36 PM ﷲ اكبر 1 بوت : Default reply" at bounding box center [758, 238] width 157 height 43
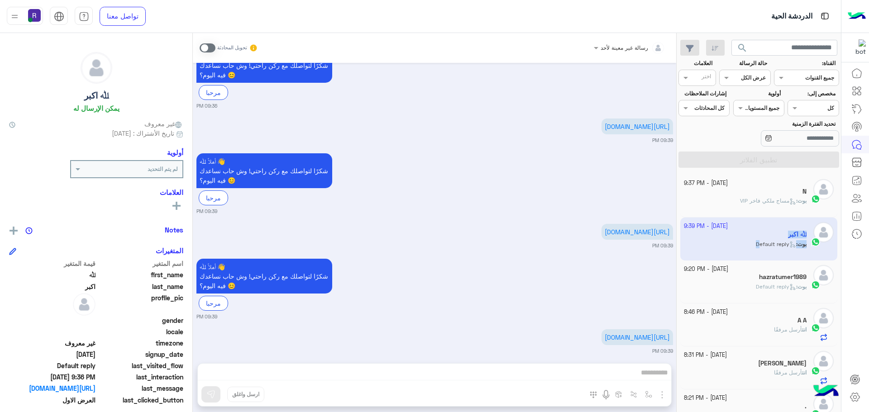
scroll to position [1540, 0]
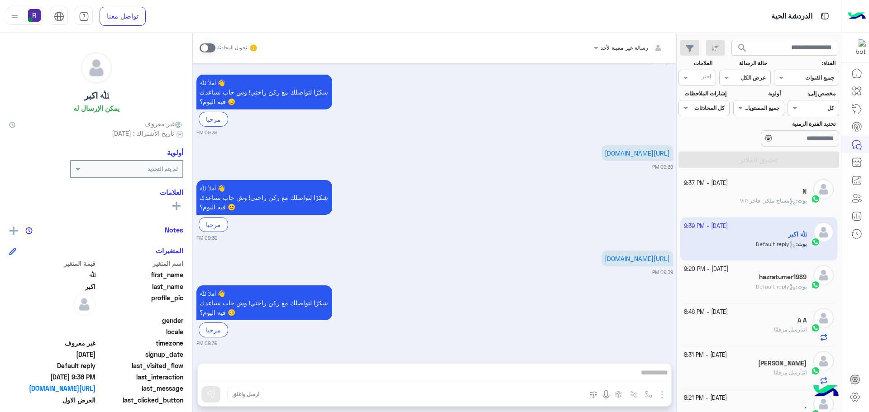
drag, startPoint x: 491, startPoint y: 190, endPoint x: 504, endPoint y: 194, distance: 13.5
click at [492, 190] on div "أهلاً ﷲ 👋 شكرًا لتواصلك مع ركن راحتي! وش حاب نساعدك فيه [DATE]؟ 😊 مرحبا 09:39 PM" at bounding box center [434, 210] width 477 height 64
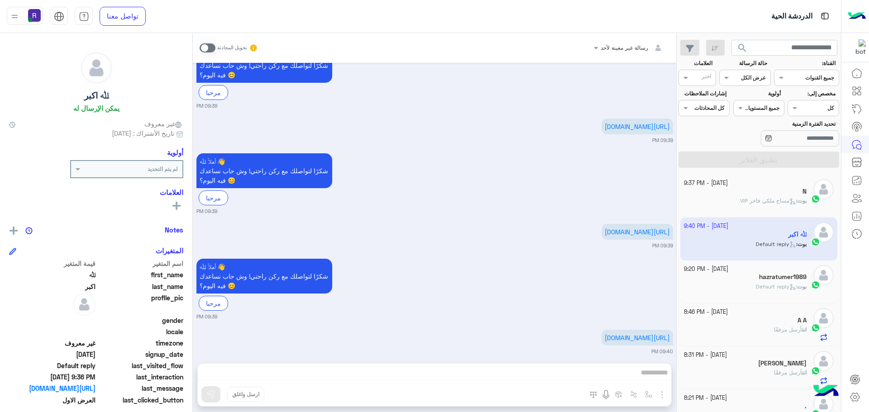
scroll to position [1645, 0]
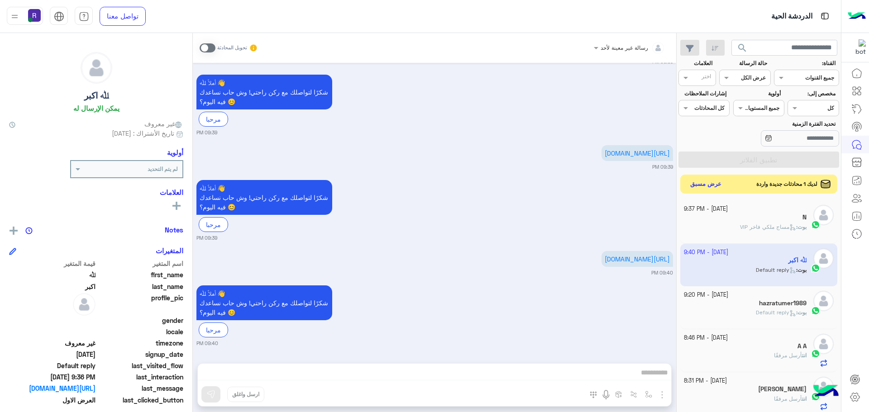
click at [701, 187] on button "عرض مسبق" at bounding box center [706, 184] width 38 height 12
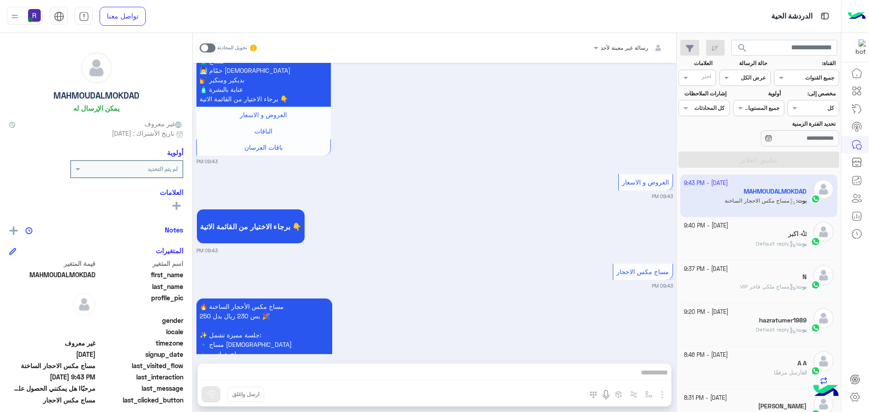
scroll to position [847, 0]
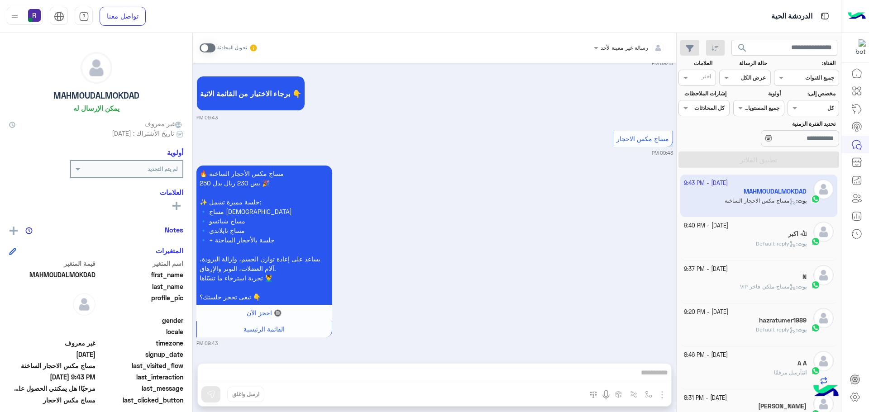
click at [205, 50] on span at bounding box center [208, 47] width 16 height 9
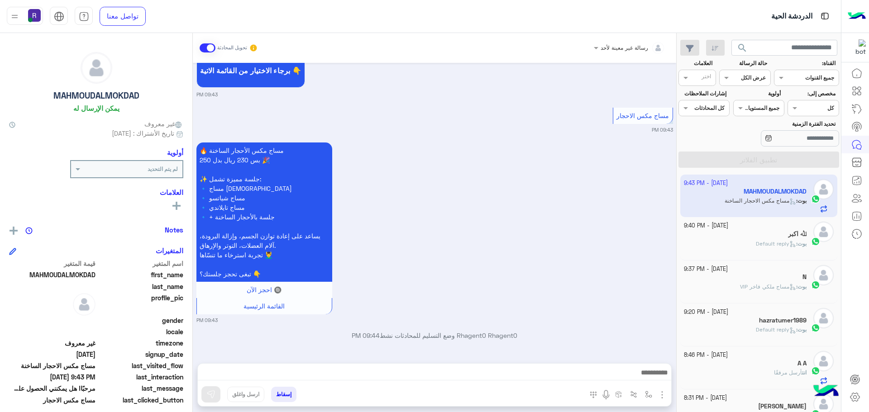
click at [662, 397] on img "button" at bounding box center [662, 395] width 11 height 11
click at [649, 383] on button "الصور" at bounding box center [648, 375] width 38 height 18
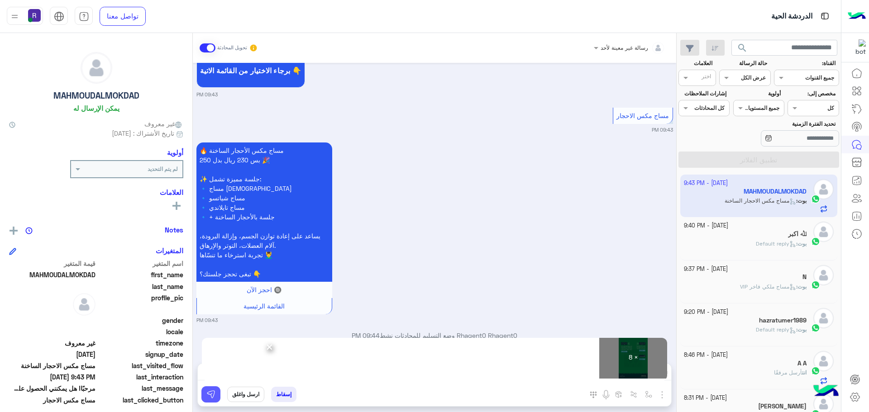
click at [216, 391] on button at bounding box center [210, 394] width 19 height 16
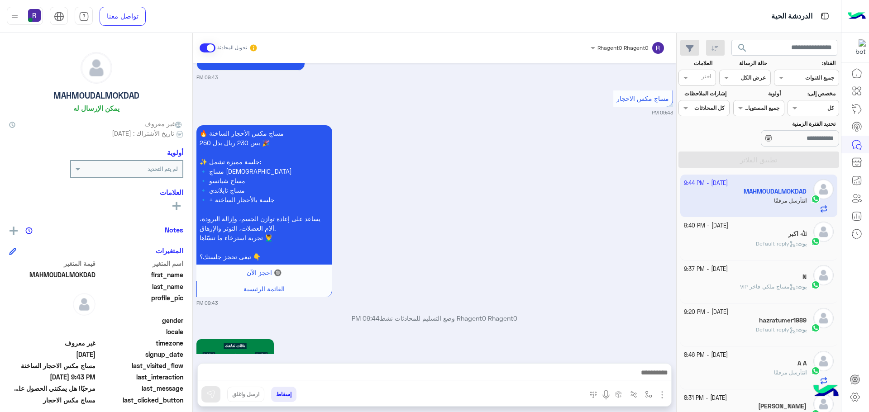
scroll to position [1923, 0]
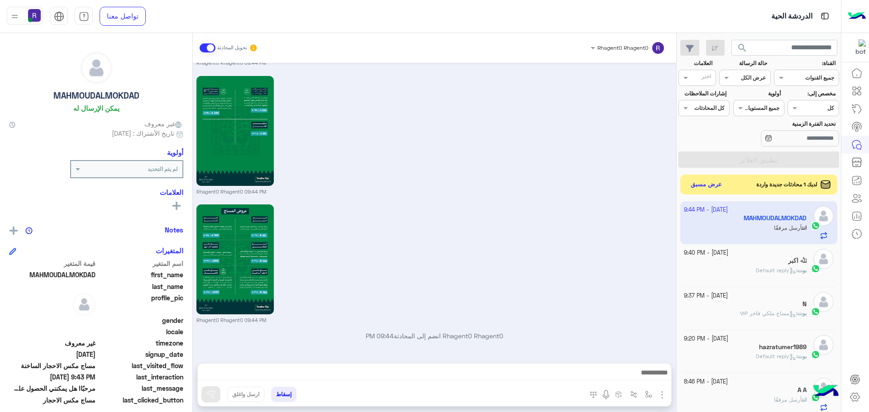
click at [705, 192] on div "لديك 1 محادثات جديدة واردة عرض مسبق" at bounding box center [758, 185] width 157 height 20
click at [705, 184] on button "عرض مسبق" at bounding box center [706, 184] width 38 height 12
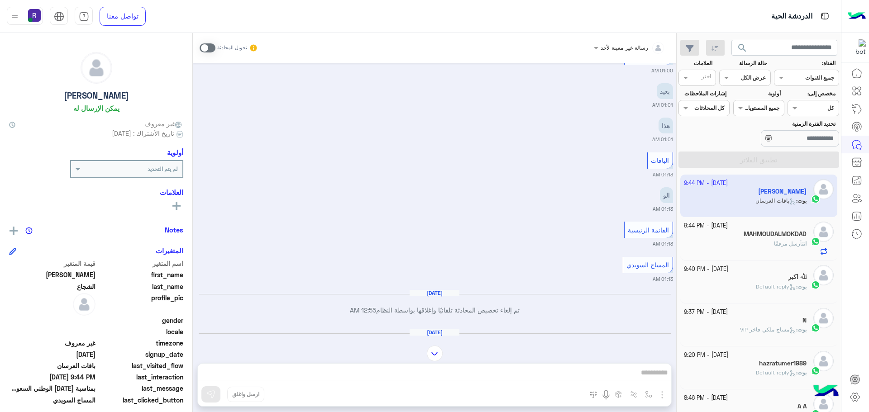
scroll to position [816, 0]
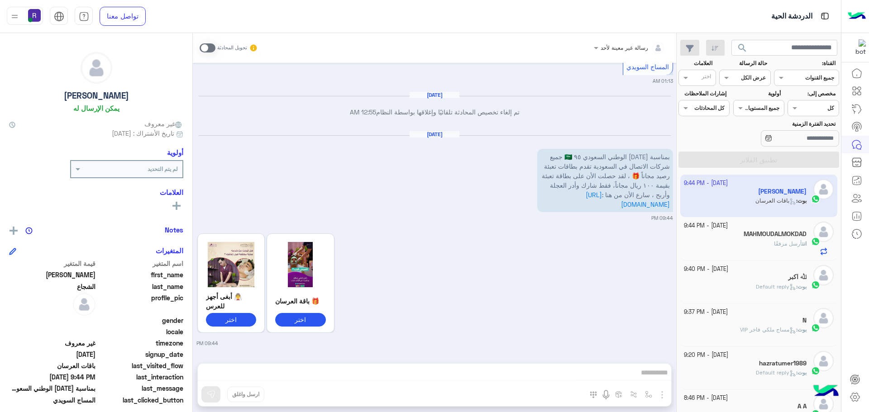
click at [665, 156] on span "بمناسبة [DATE] الوطني السعودي ٩٥ 🇸🇦 جميع شركات الاتصال في السعودية تقدم بطاقات …" at bounding box center [606, 176] width 128 height 46
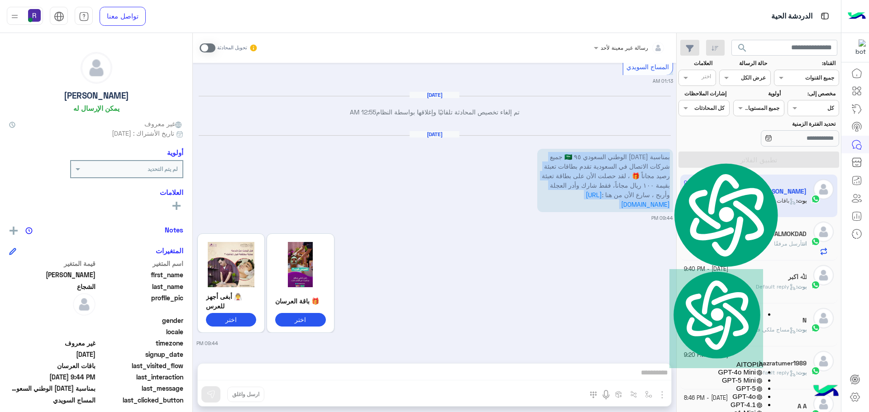
drag, startPoint x: 665, startPoint y: 156, endPoint x: 631, endPoint y: 193, distance: 50.3
click at [631, 193] on span "بمناسبة [DATE] الوطني السعودي ٩٥ 🇸🇦 جميع شركات الاتصال في السعودية تقدم بطاقات …" at bounding box center [606, 176] width 128 height 46
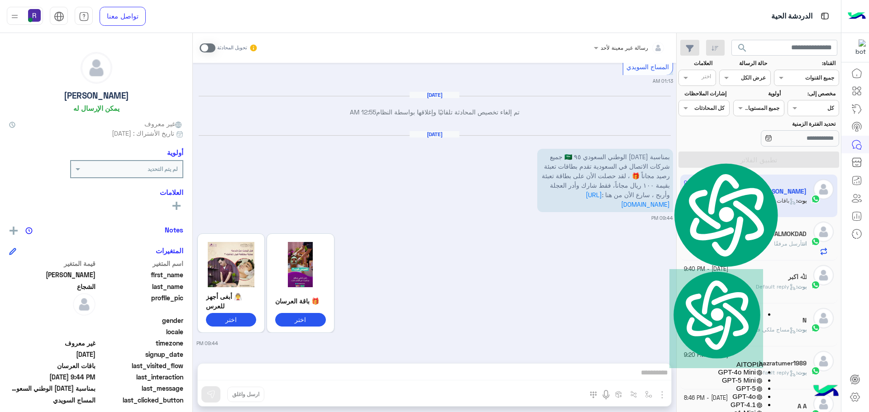
click at [623, 271] on div "👰‍♂️ أبغى أجهز للعرس اختر 🎁 باقة العرسان اختر 09:44 PM" at bounding box center [434, 288] width 477 height 118
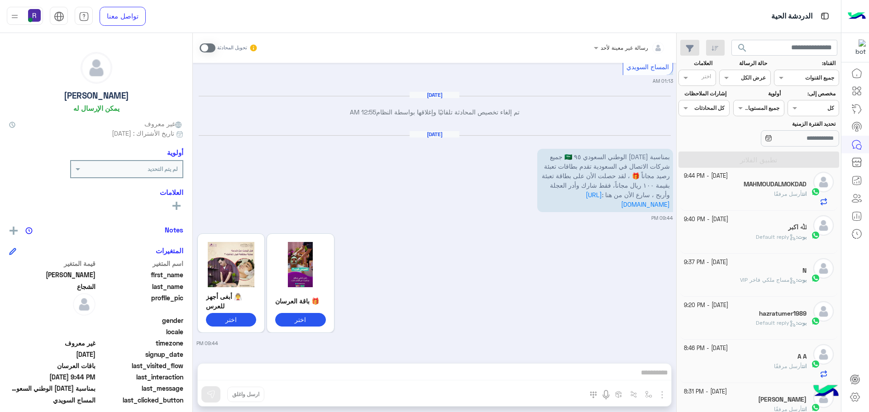
scroll to position [0, 0]
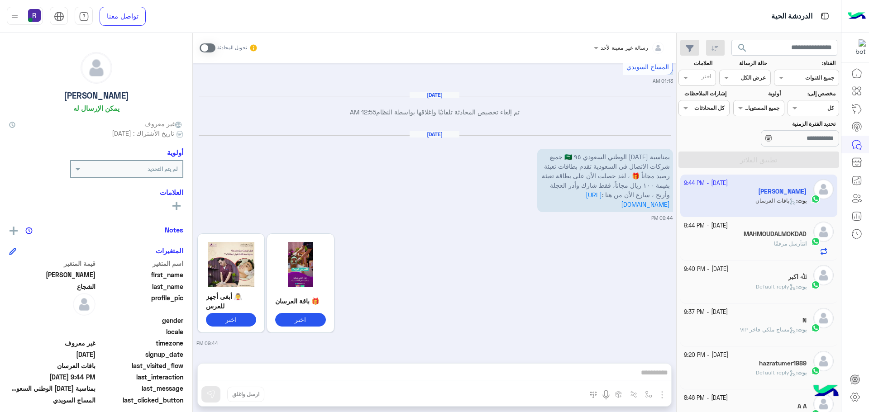
drag, startPoint x: 662, startPoint y: 156, endPoint x: 658, endPoint y: 156, distance: 4.5
click at [659, 156] on span "بمناسبة [DATE] الوطني السعودي ٩٥ 🇸🇦 جميع شركات الاتصال في السعودية تقدم بطاقات …" at bounding box center [606, 176] width 128 height 46
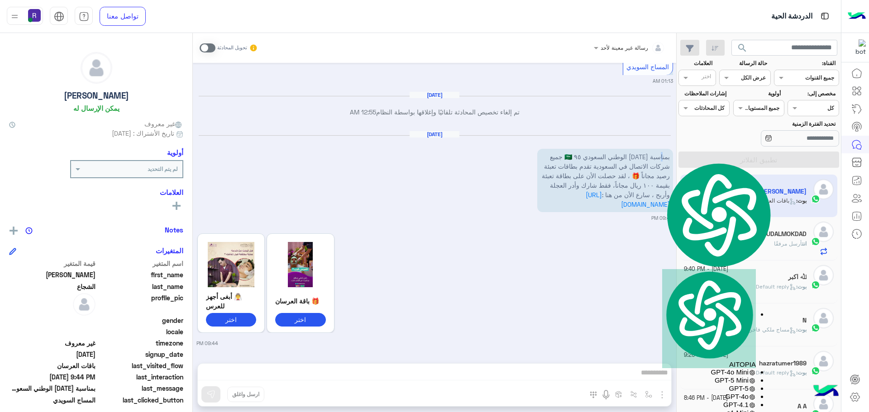
click at [658, 156] on span "بمناسبة [DATE] الوطني السعودي ٩٥ 🇸🇦 جميع شركات الاتصال في السعودية تقدم بطاقات …" at bounding box center [606, 176] width 128 height 46
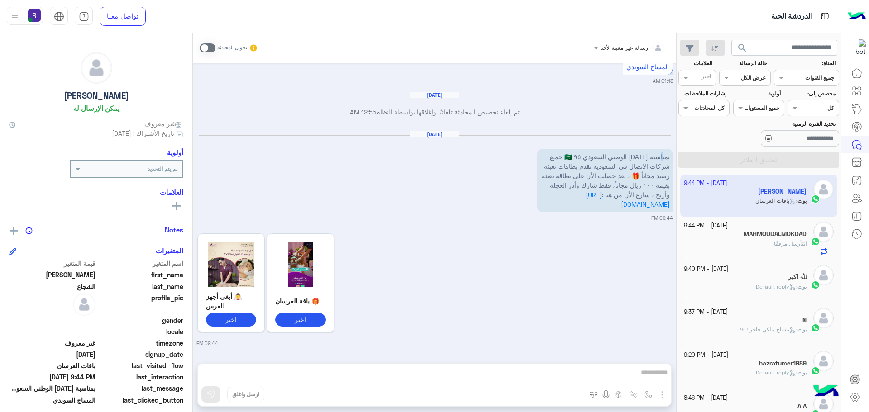
drag, startPoint x: 658, startPoint y: 156, endPoint x: 627, endPoint y: 214, distance: 65.0
click at [627, 214] on div "بمناسبة [DATE] الوطني السعودي ٩٥ 🇸🇦 جميع شركات الاتصال في السعودية تقدم بطاقات …" at bounding box center [605, 181] width 136 height 68
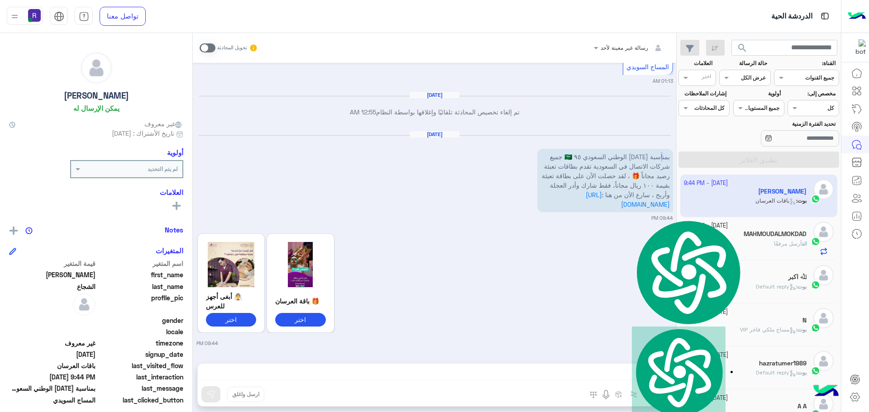
click at [310, 305] on p "🎁 باقة العرسان" at bounding box center [300, 301] width 51 height 10
click at [508, 282] on ngx-slick-carousel "👰‍♂️ أبغى أجهز للعرس اختر 🎁 باقة العرسان اختر" at bounding box center [391, 284] width 391 height 100
drag, startPoint x: 515, startPoint y: 239, endPoint x: 519, endPoint y: 235, distance: 5.4
click at [515, 239] on ngx-slick-carousel "👰‍♂️ أبغى أجهز للعرس اختر 🎁 باقة العرسان اختر" at bounding box center [391, 284] width 391 height 100
click at [645, 181] on p "بمناسبة [DATE] الوطني السعودي ٩٥ 🇸🇦 جميع شركات الاتصال في السعودية تقدم بطاقات …" at bounding box center [605, 180] width 136 height 63
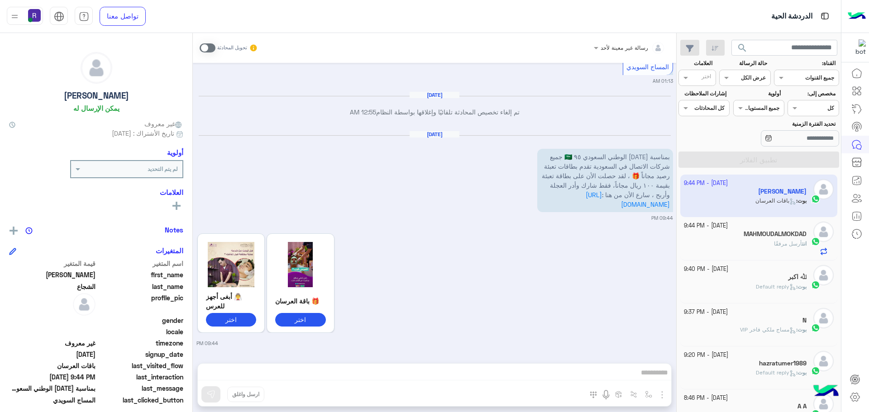
click at [635, 173] on span "بمناسبة [DATE] الوطني السعودي ٩٥ 🇸🇦 جميع شركات الاتصال في السعودية تقدم بطاقات …" at bounding box center [606, 176] width 128 height 46
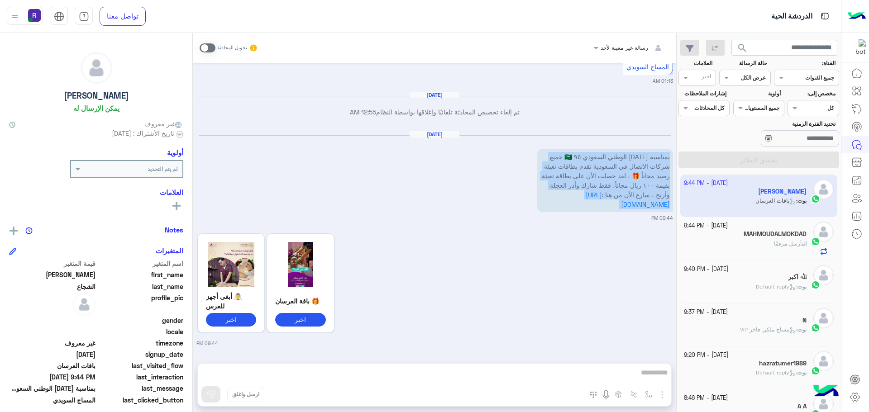
click at [635, 173] on span "بمناسبة [DATE] الوطني السعودي ٩٥ 🇸🇦 جميع شركات الاتصال في السعودية تقدم بطاقات …" at bounding box center [606, 176] width 128 height 46
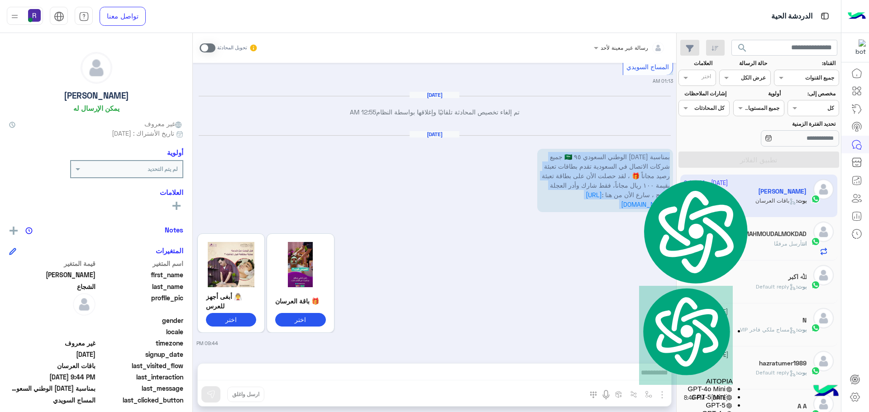
click at [586, 306] on ngx-slick-carousel "👰‍♂️ أبغى أجهز للعرس اختر 🎁 باقة العرسان اختر" at bounding box center [391, 284] width 391 height 100
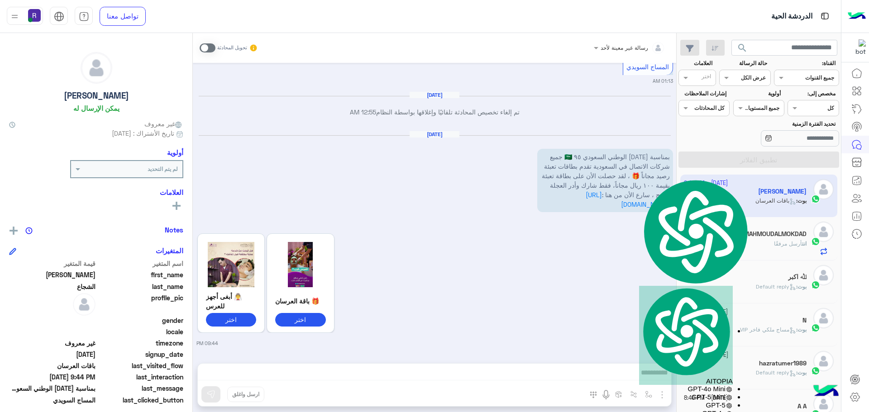
click at [636, 123] on div "[DATE] تم إلغاء تخصيص المحادثة تلقائيًا وإغلاقها بواسطة النظام 12:55 AM" at bounding box center [434, 107] width 477 height 33
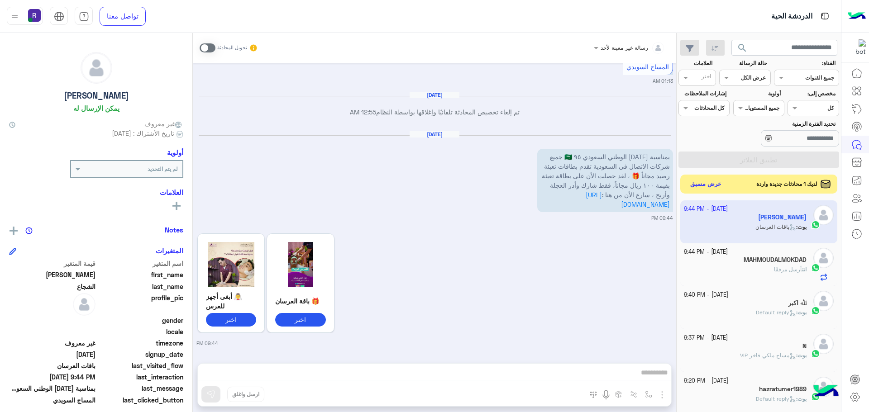
click at [712, 186] on button "عرض مسبق" at bounding box center [706, 184] width 38 height 12
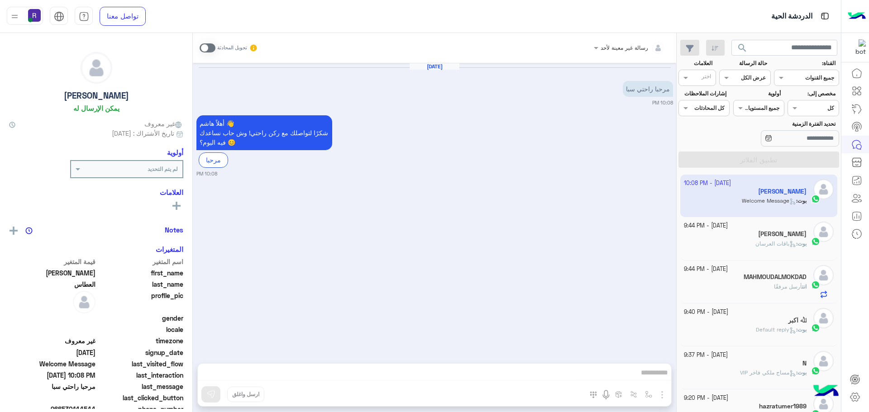
click at [206, 42] on div "تحويل المحادثة" at bounding box center [229, 48] width 58 height 16
click at [205, 49] on span at bounding box center [208, 47] width 16 height 9
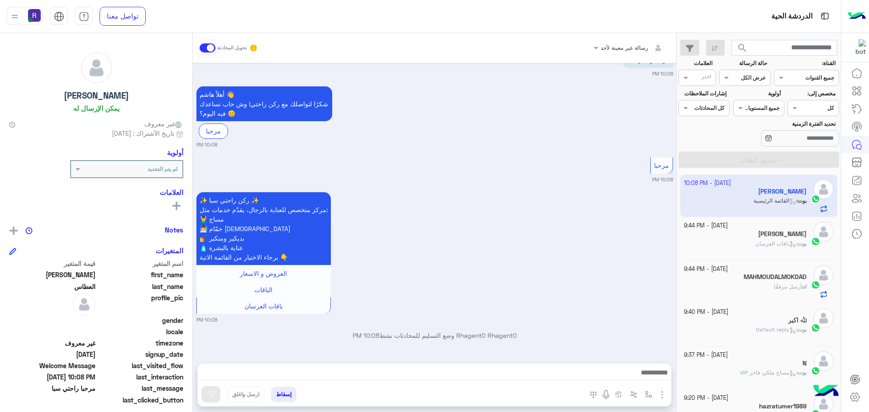
click at [664, 395] on img "button" at bounding box center [662, 395] width 11 height 11
click at [643, 380] on span "الصور" at bounding box center [644, 375] width 17 height 10
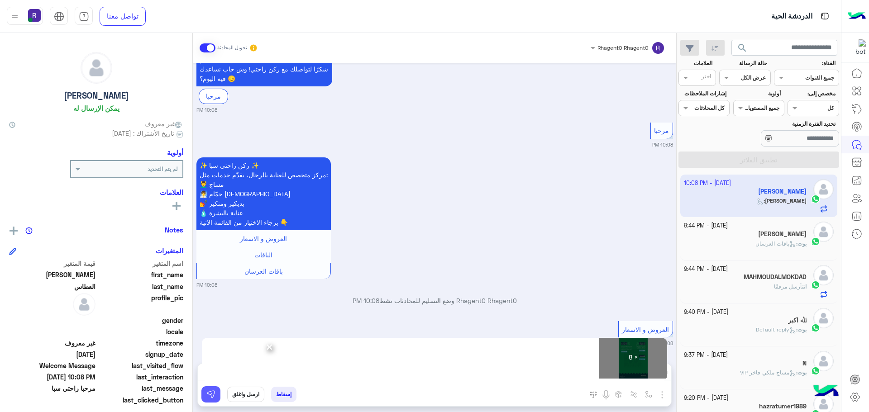
click at [213, 389] on button at bounding box center [210, 394] width 19 height 16
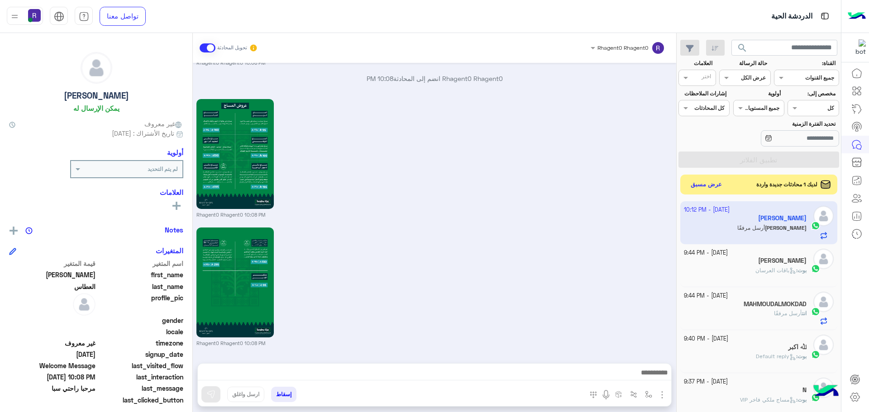
scroll to position [1152, 0]
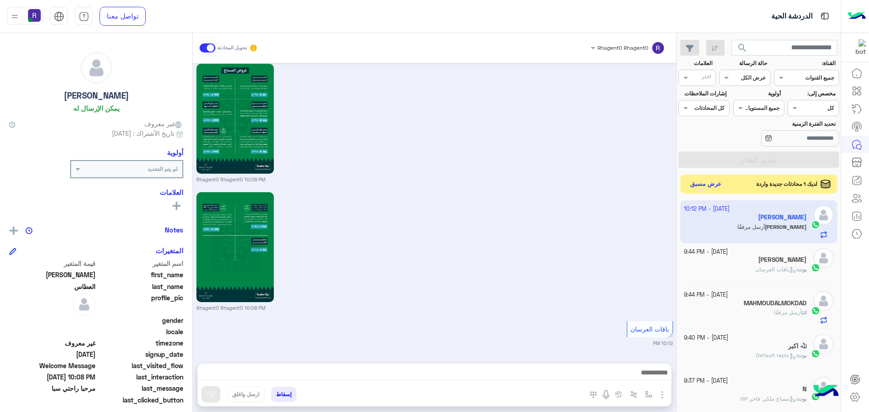
click at [700, 187] on button "عرض مسبق" at bounding box center [706, 184] width 38 height 12
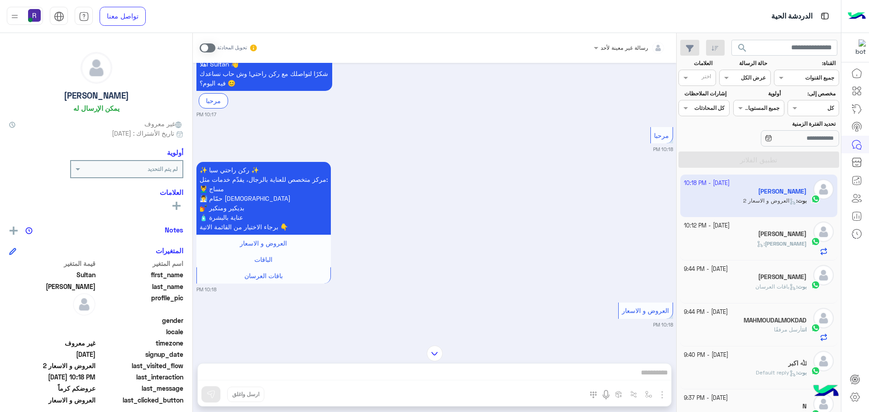
scroll to position [209, 0]
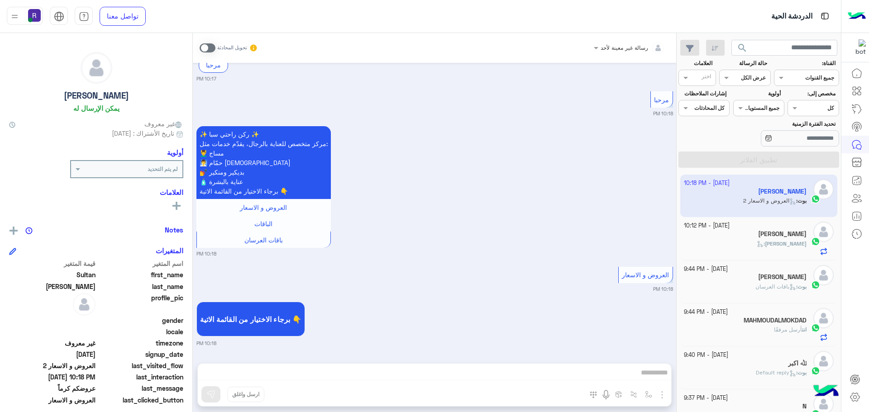
drag, startPoint x: 207, startPoint y: 49, endPoint x: 390, endPoint y: 125, distance: 198.0
click at [207, 49] on span at bounding box center [208, 47] width 16 height 9
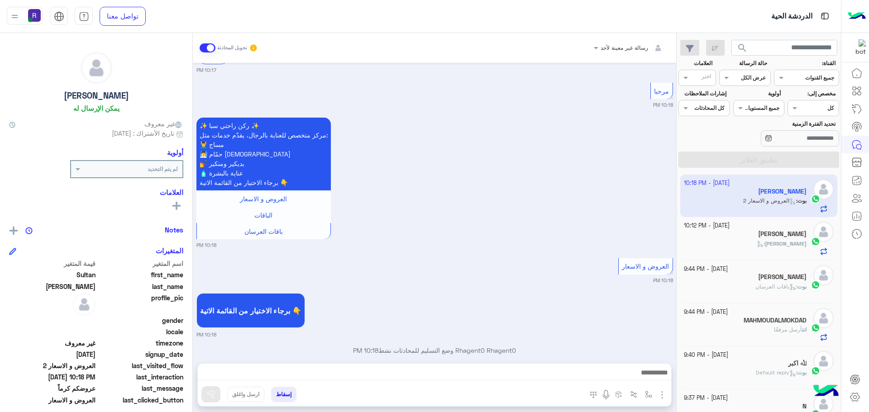
scroll to position [232, 0]
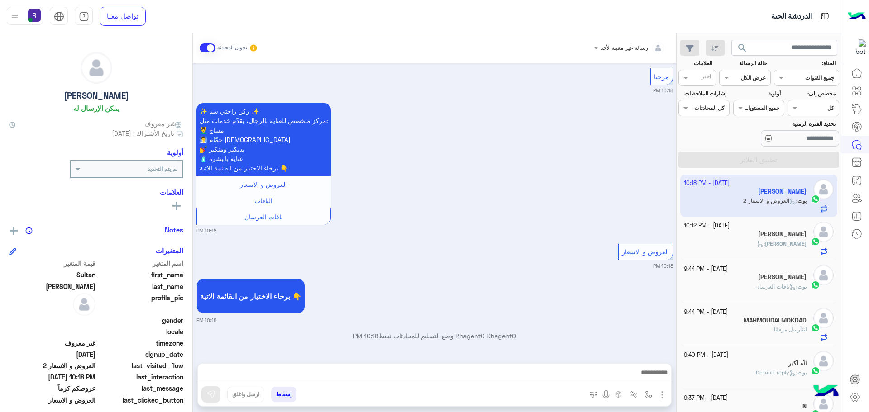
click at [663, 395] on img "button" at bounding box center [662, 395] width 11 height 11
click at [647, 374] on span "الصور" at bounding box center [644, 375] width 17 height 10
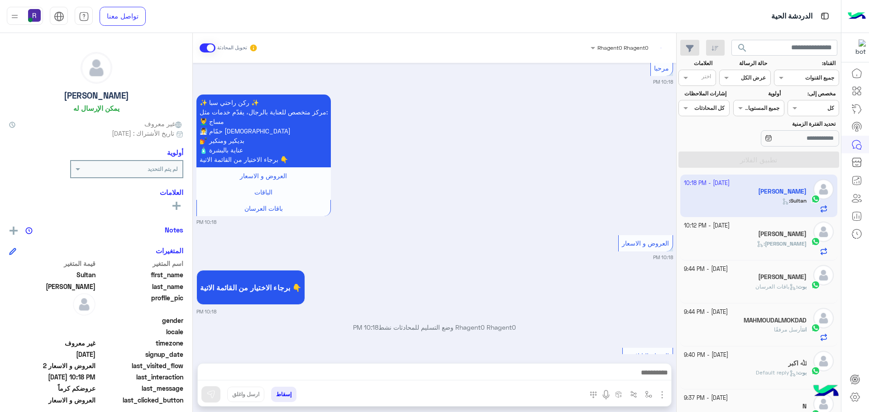
scroll to position [267, 0]
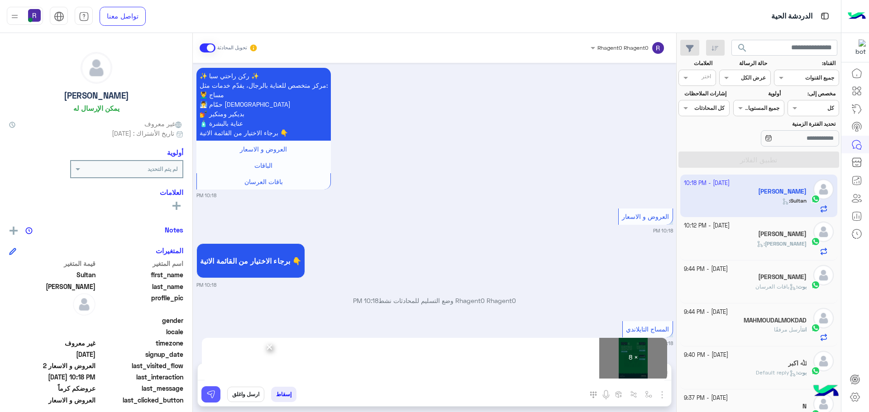
click at [215, 391] on button at bounding box center [210, 394] width 19 height 16
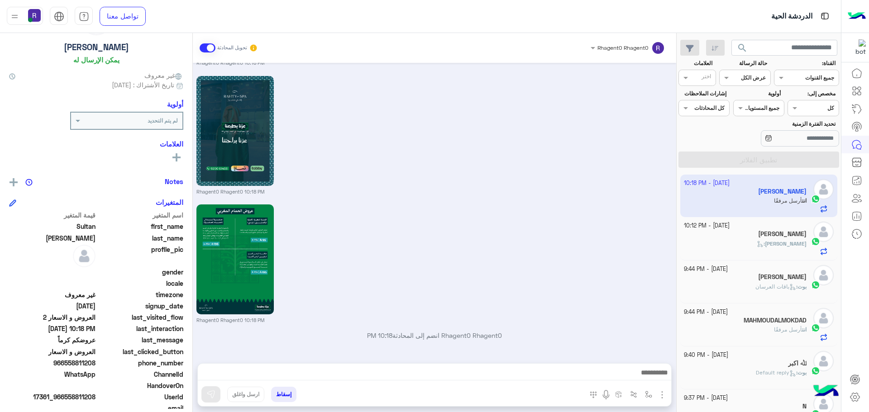
scroll to position [0, 0]
